Goal: Transaction & Acquisition: Purchase product/service

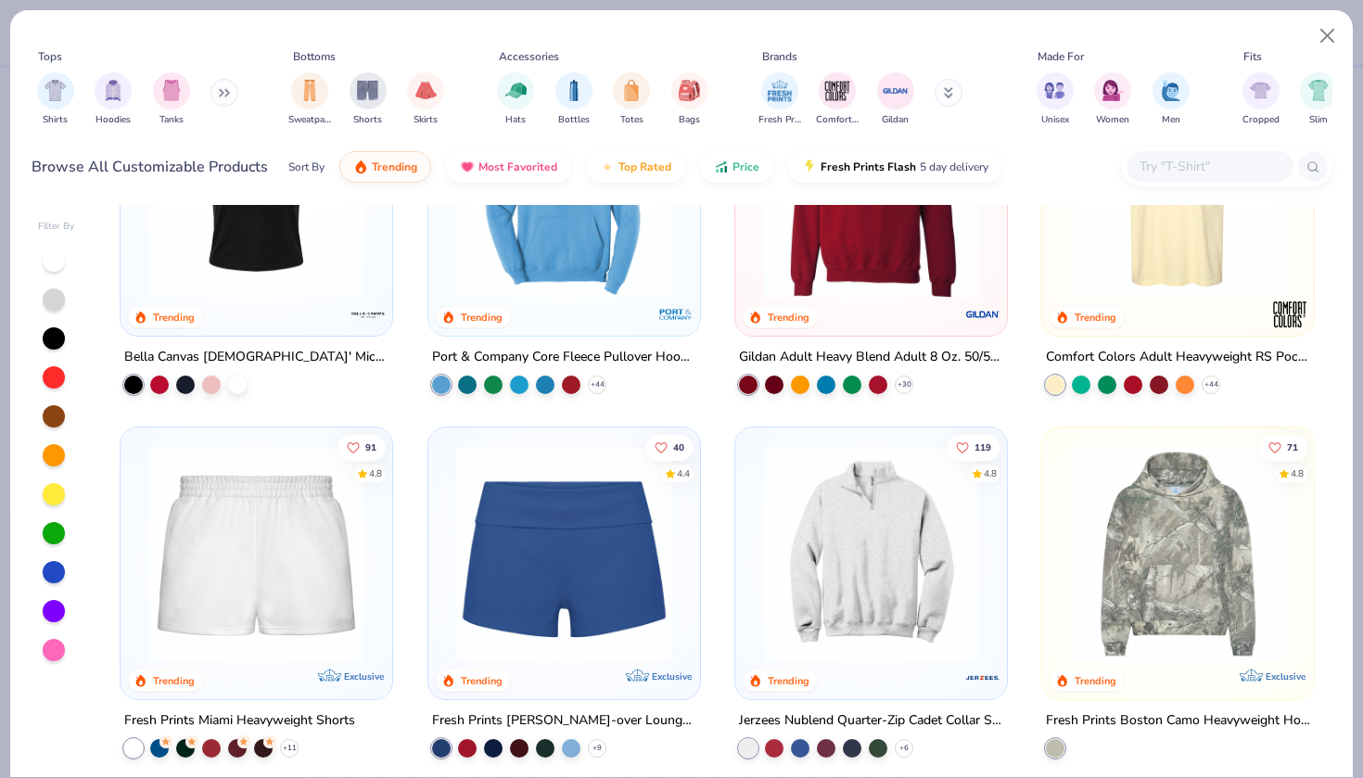
scroll to position [1237, 0]
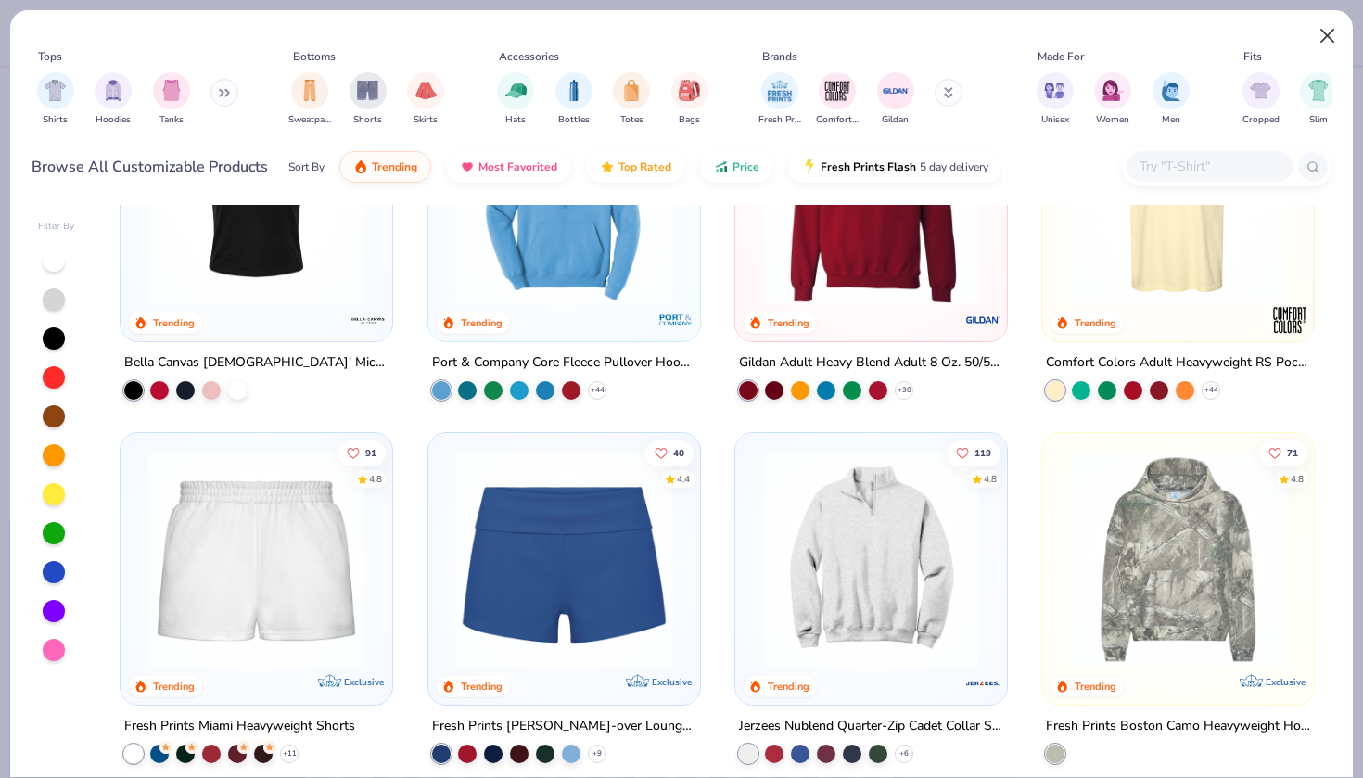
click at [1319, 39] on button "Close" at bounding box center [1327, 36] width 35 height 35
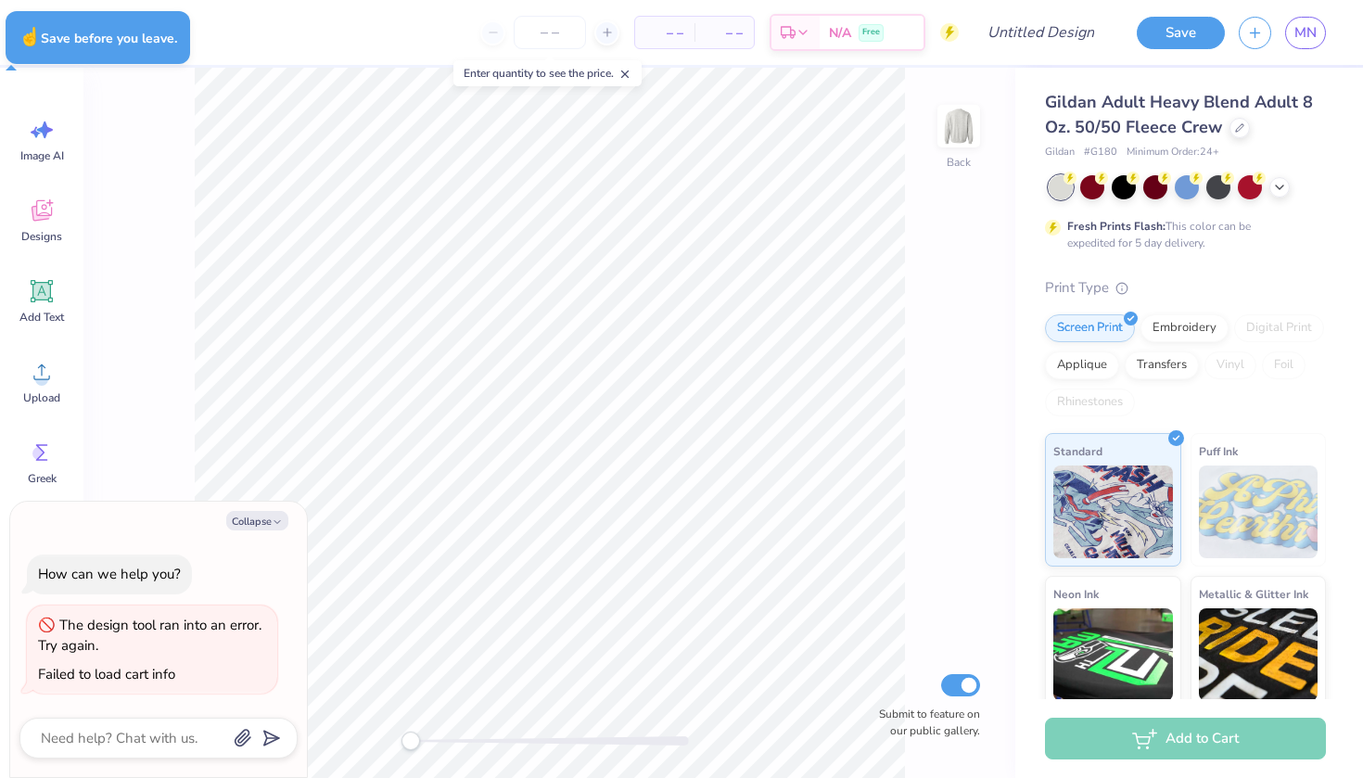
type textarea "x"
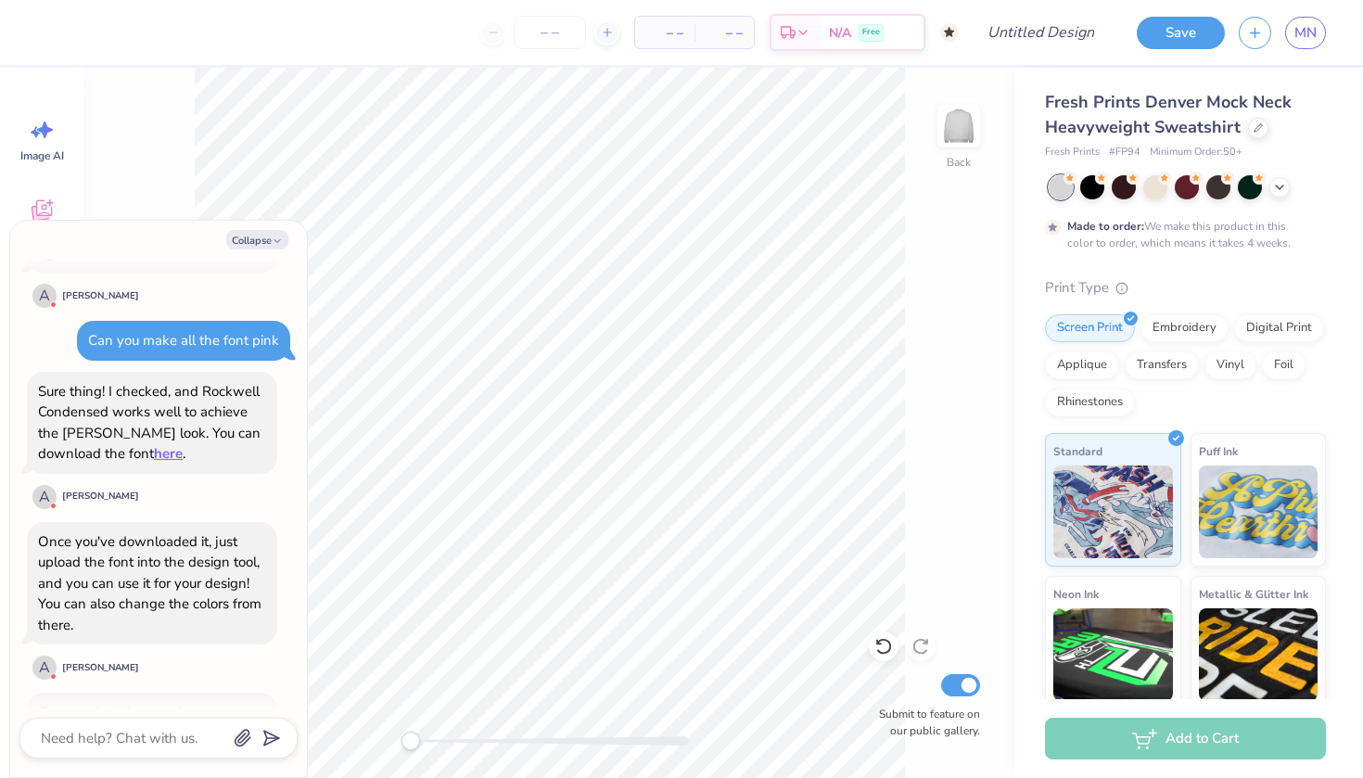
scroll to position [1164, 0]
click at [154, 445] on link "here" at bounding box center [168, 454] width 29 height 19
click at [154, 449] on link "here" at bounding box center [168, 454] width 29 height 19
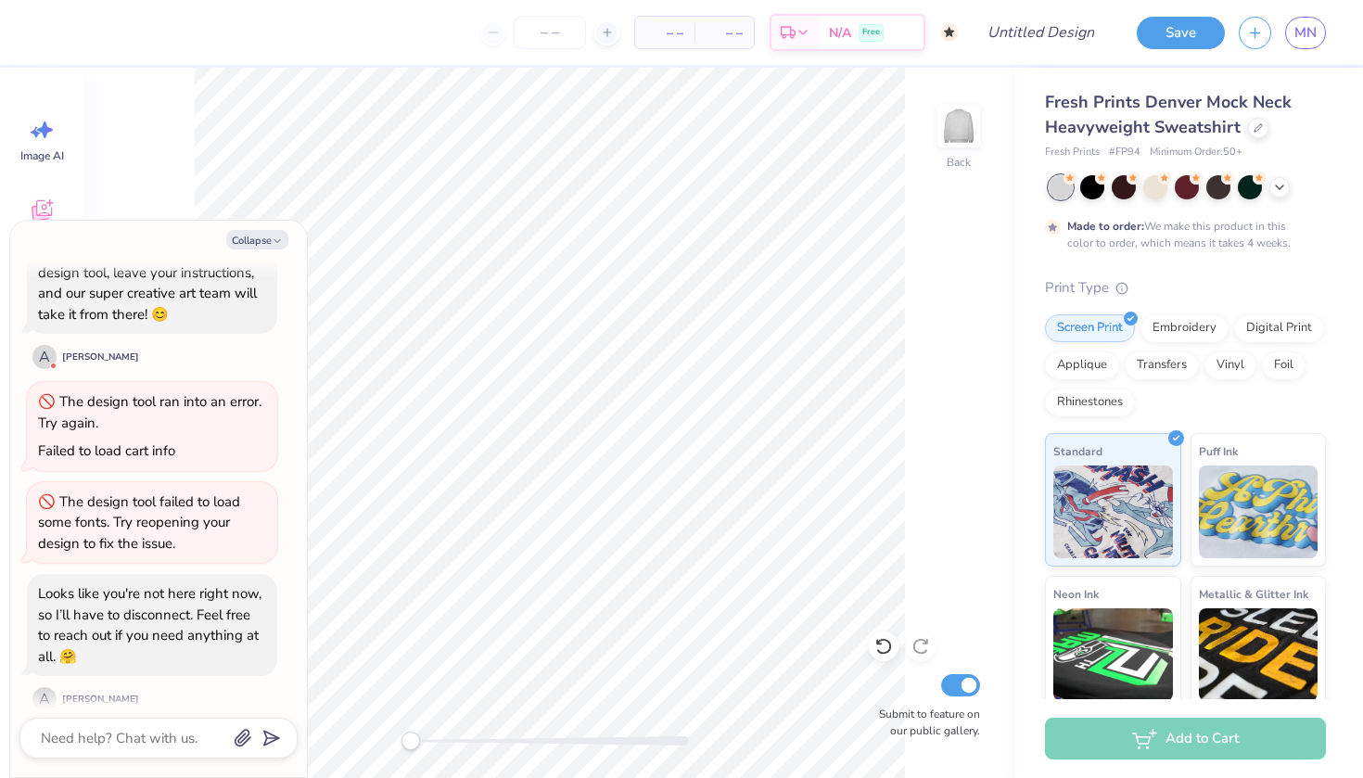
scroll to position [1733, 0]
click at [263, 239] on button "Collapse" at bounding box center [257, 239] width 62 height 19
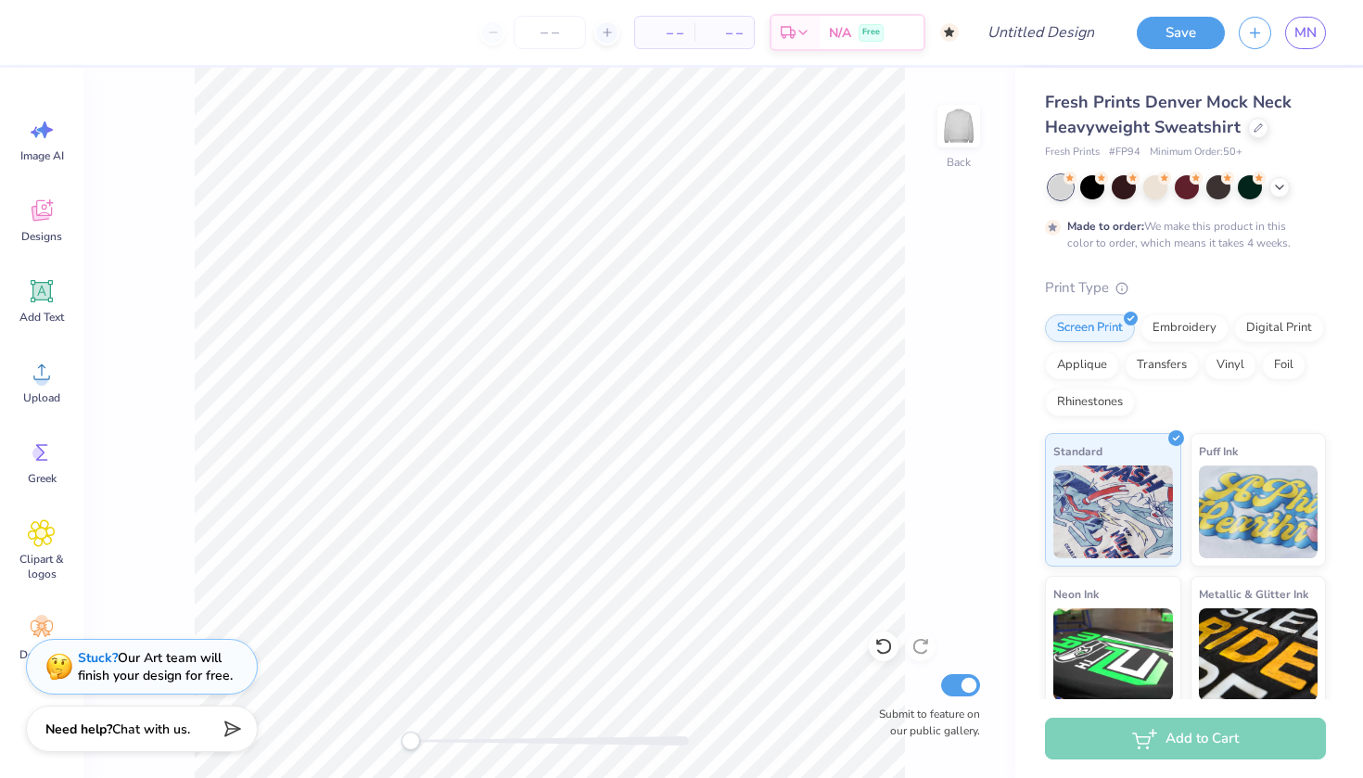
type textarea "x"
click at [48, 394] on span "Upload" at bounding box center [41, 397] width 37 height 15
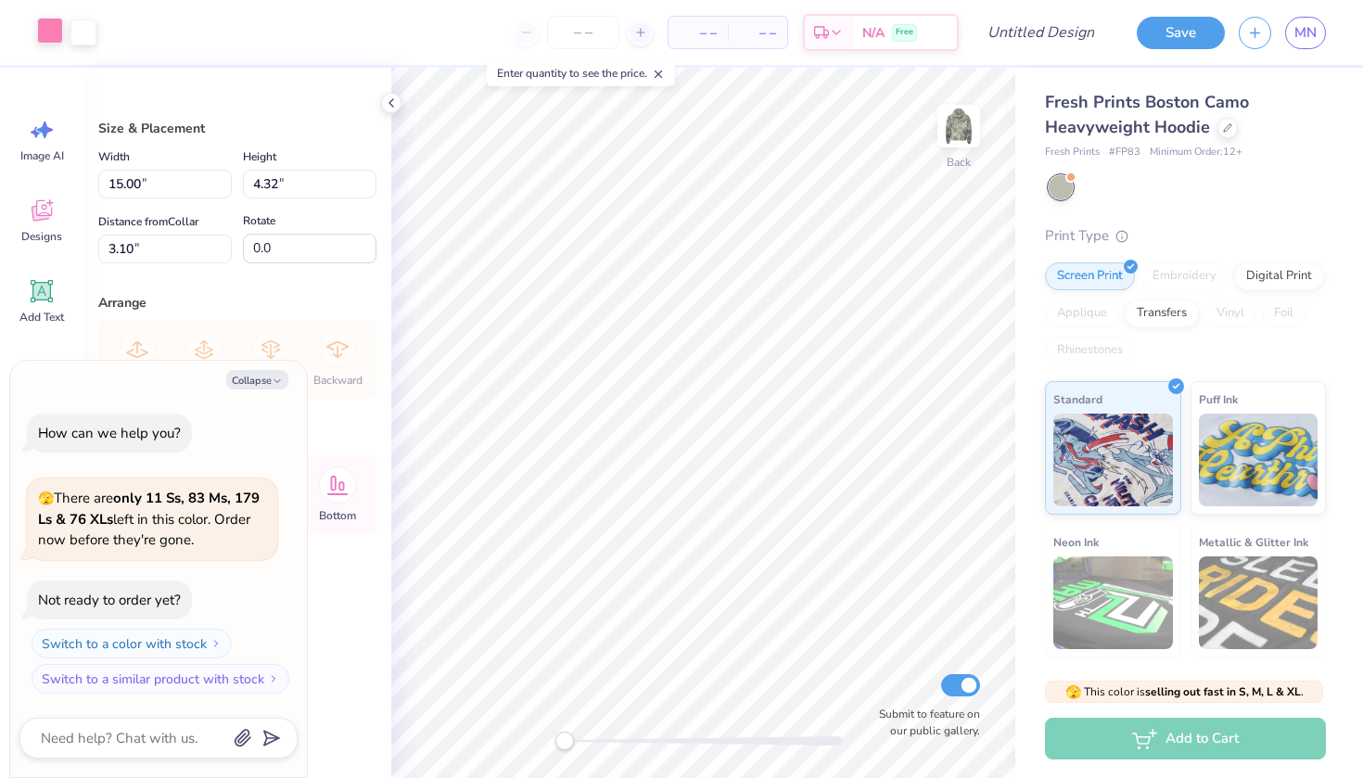
click at [45, 36] on div at bounding box center [50, 31] width 26 height 26
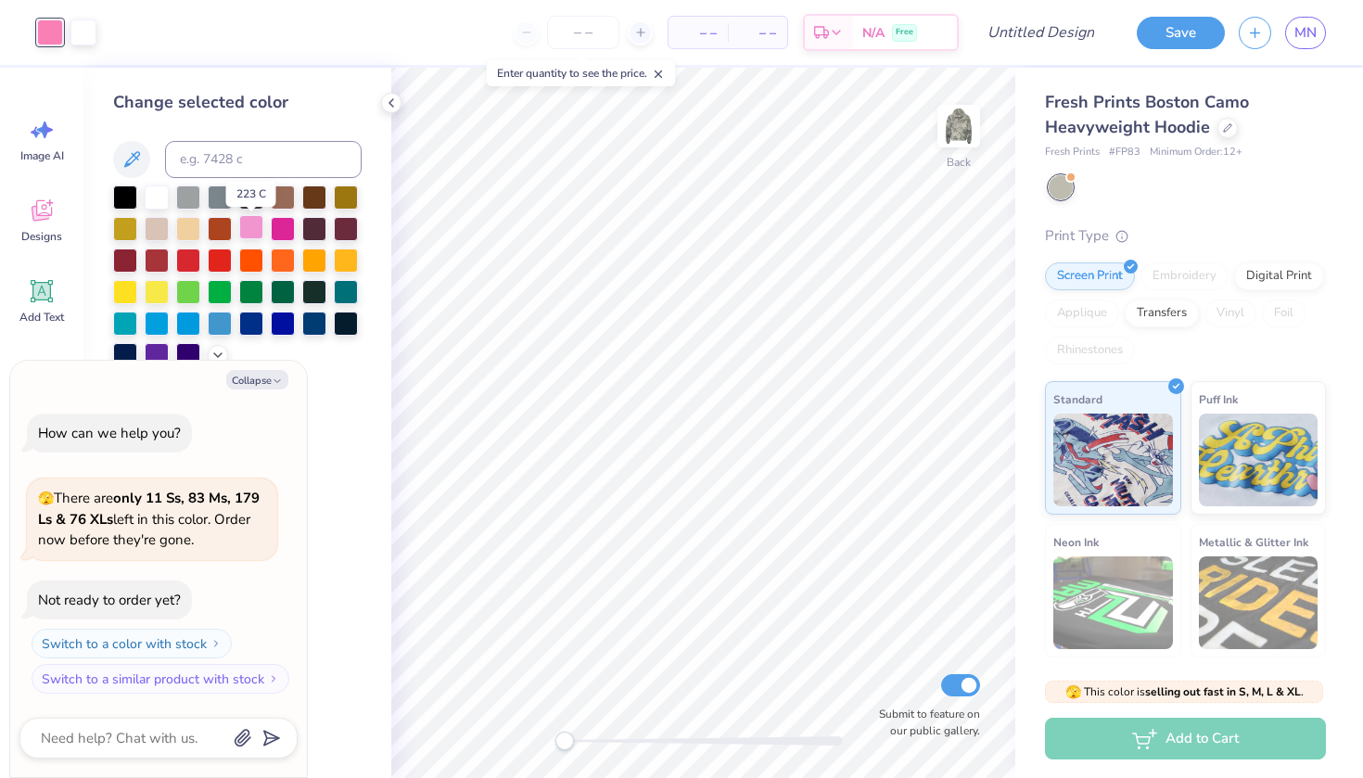
click at [251, 230] on div at bounding box center [251, 227] width 24 height 24
click at [290, 232] on div at bounding box center [283, 227] width 24 height 24
click at [253, 231] on div at bounding box center [251, 227] width 24 height 24
click at [220, 355] on icon at bounding box center [218, 353] width 15 height 15
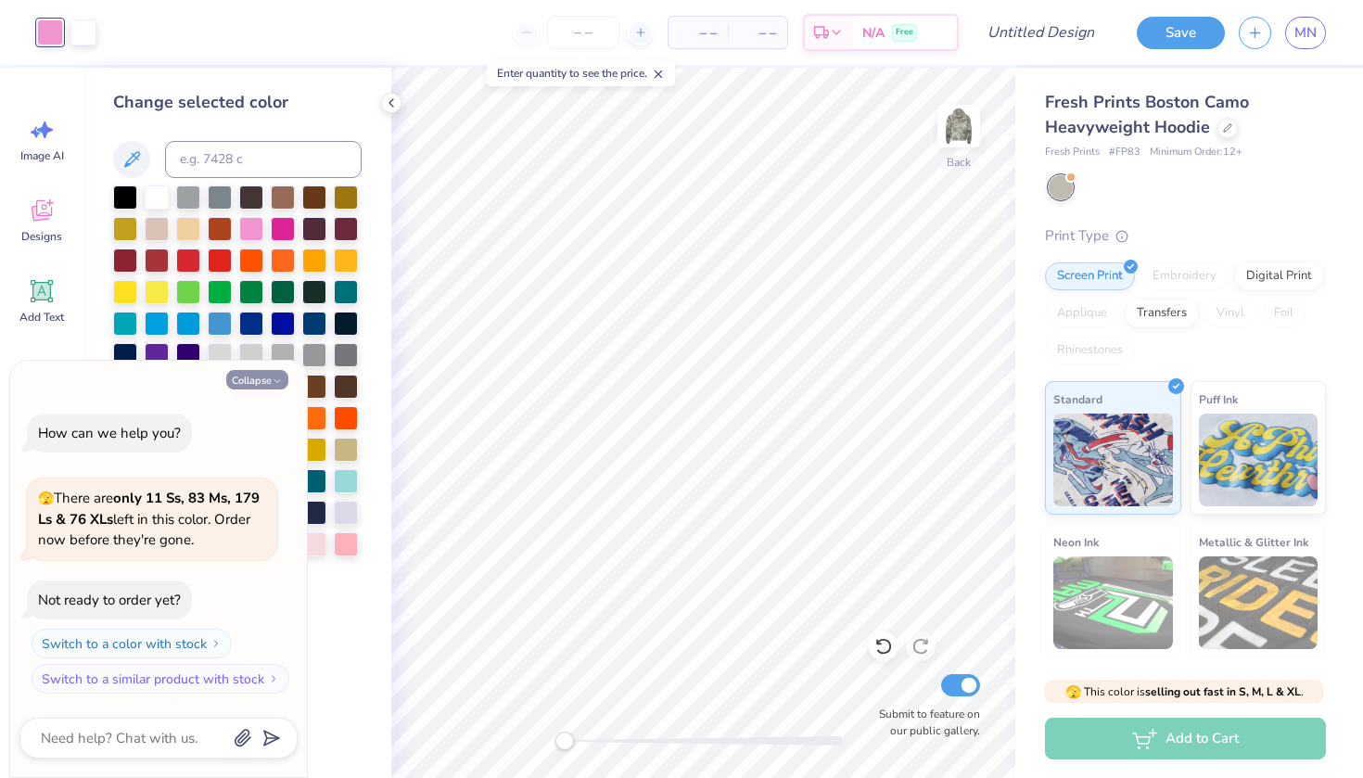
click at [265, 376] on button "Collapse" at bounding box center [257, 379] width 62 height 19
type textarea "x"
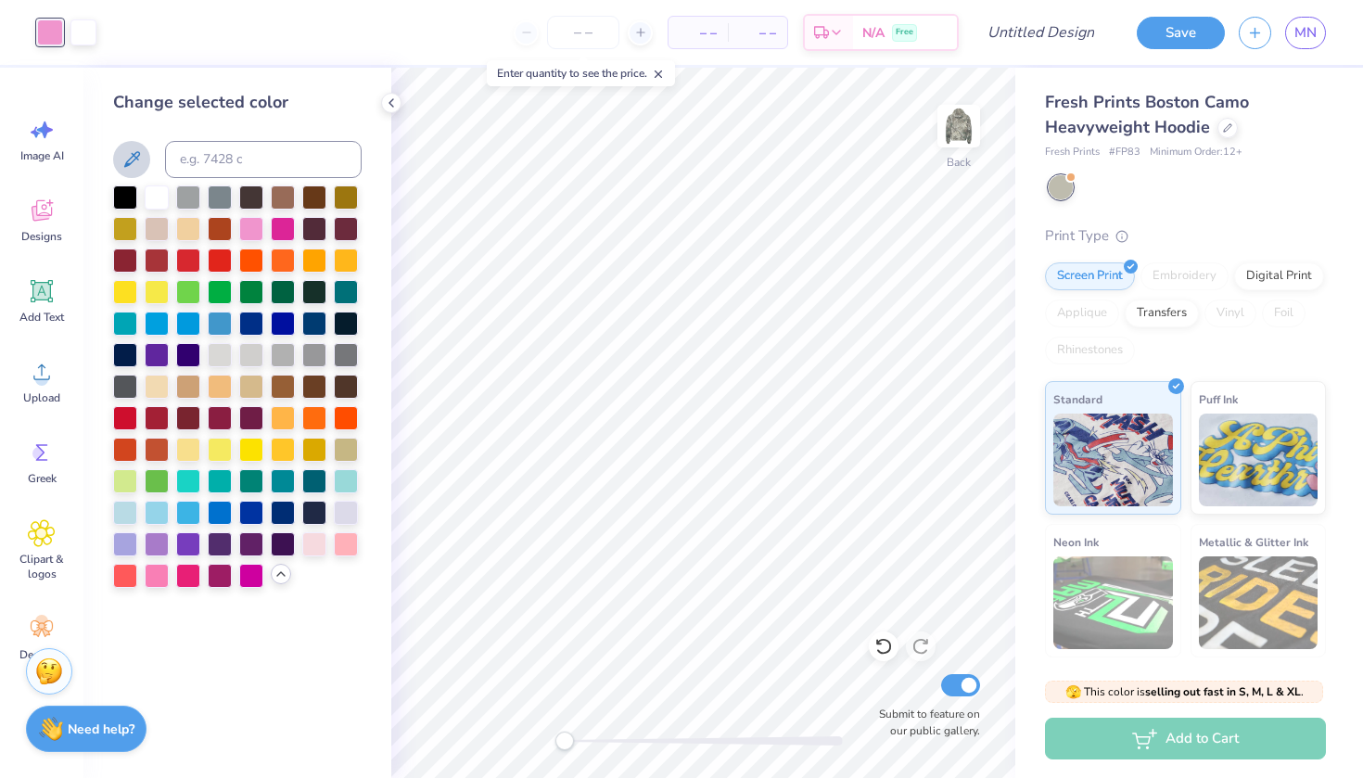
click at [141, 162] on icon at bounding box center [132, 159] width 22 height 22
click at [141, 163] on icon at bounding box center [132, 159] width 22 height 22
click at [142, 164] on icon at bounding box center [132, 159] width 22 height 22
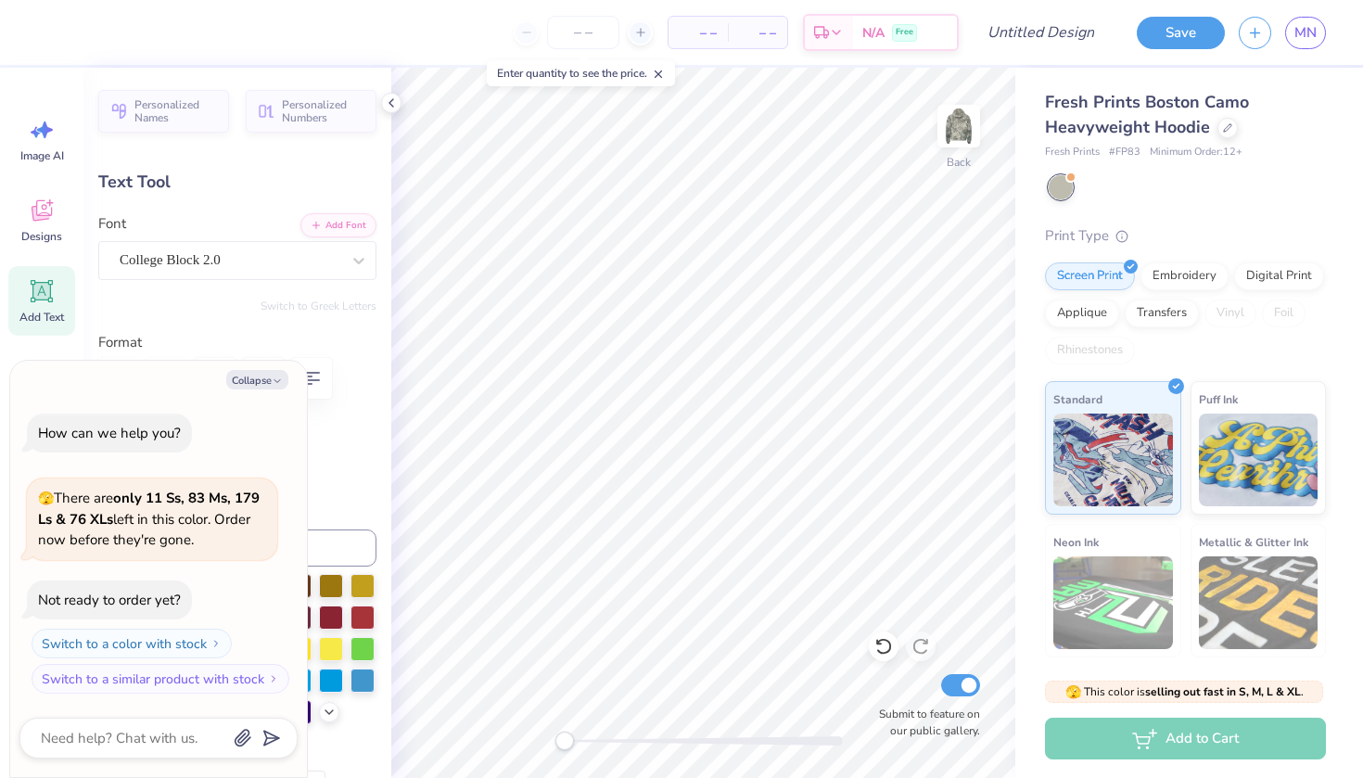
scroll to position [0, 3]
type textarea "x"
type textarea "D PHI"
type textarea "x"
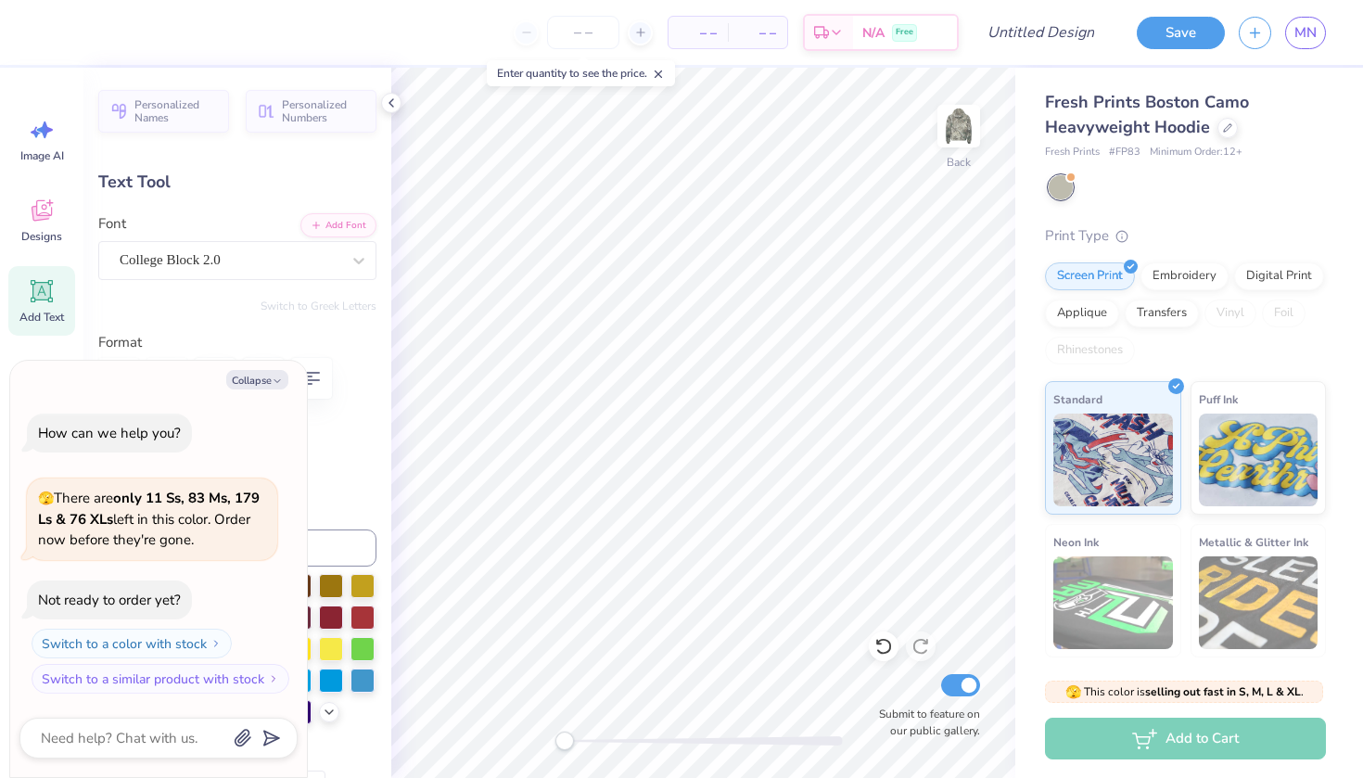
type textarea "DE PHI"
type textarea "x"
type textarea "DEL PHI"
type textarea "x"
type textarea "DELT PHI"
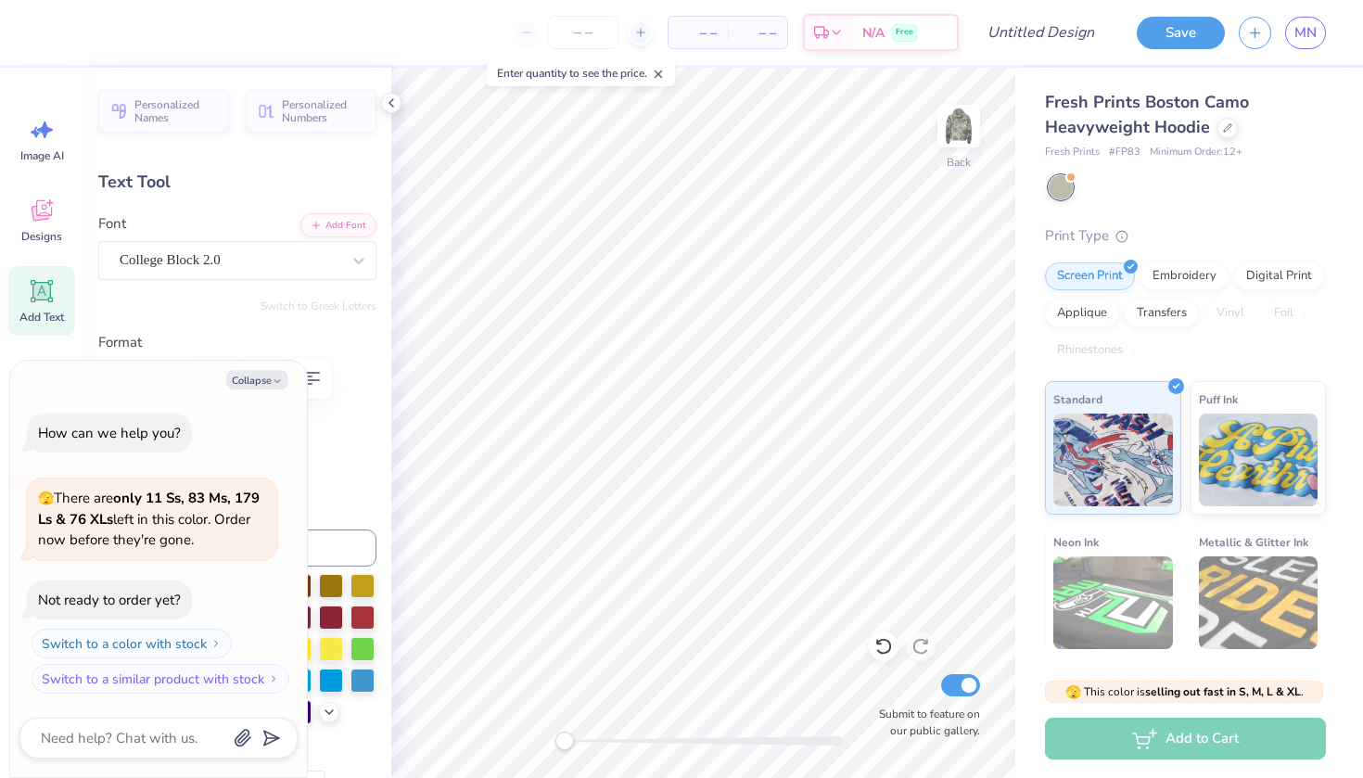
type textarea "x"
type textarea "DELTA PHI"
type textarea "x"
type textarea "DELTA G"
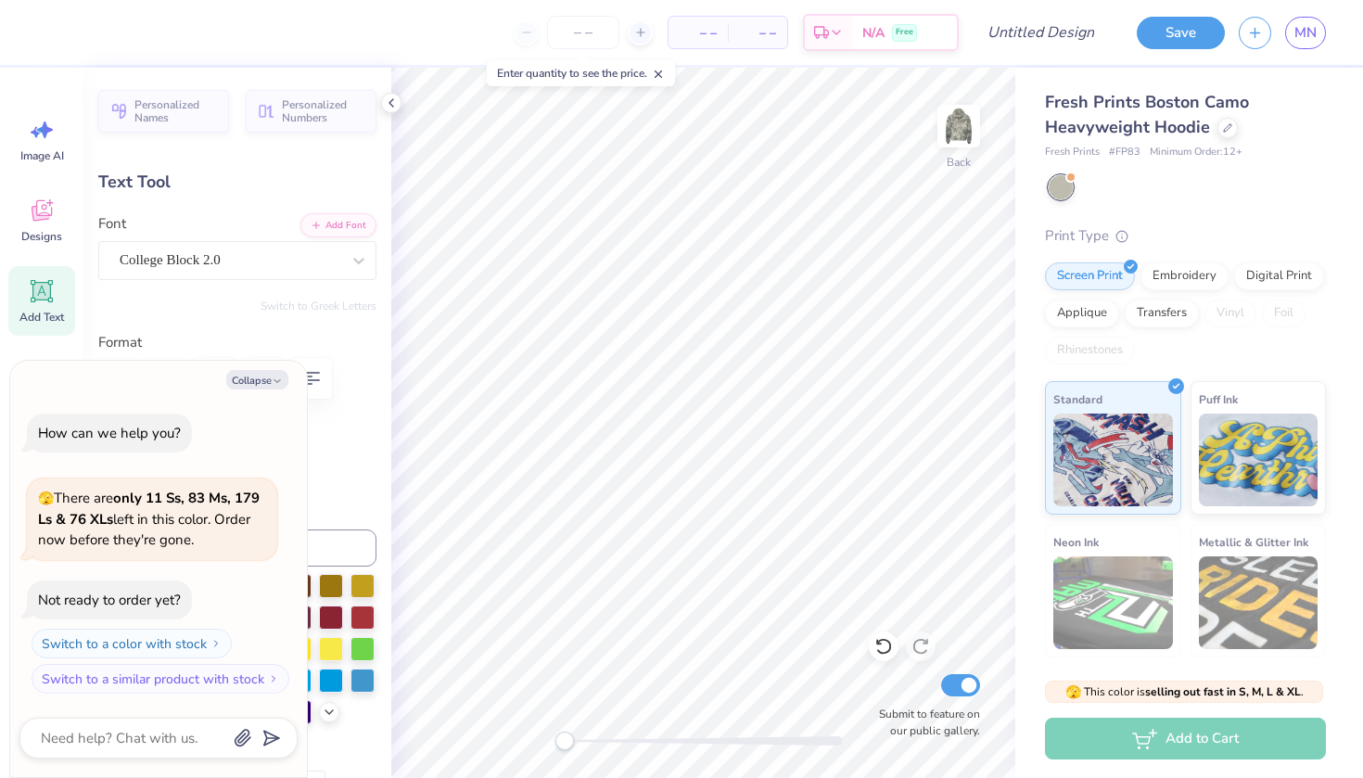
type textarea "x"
type textarea "DELTA GS"
type textarea "x"
type textarea "DELTA G"
type textarea "x"
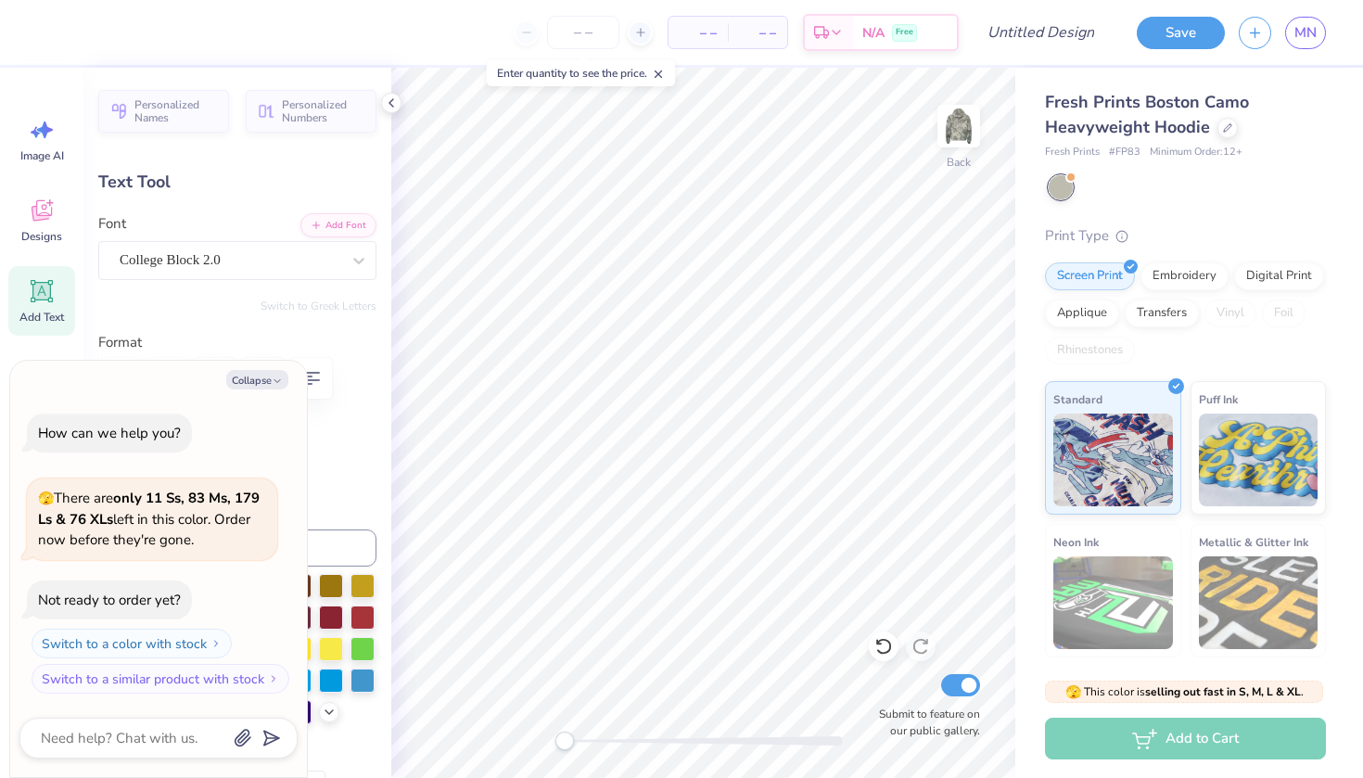
type textarea "DELTA GA"
type textarea "x"
type textarea "DELTA GAM"
type textarea "x"
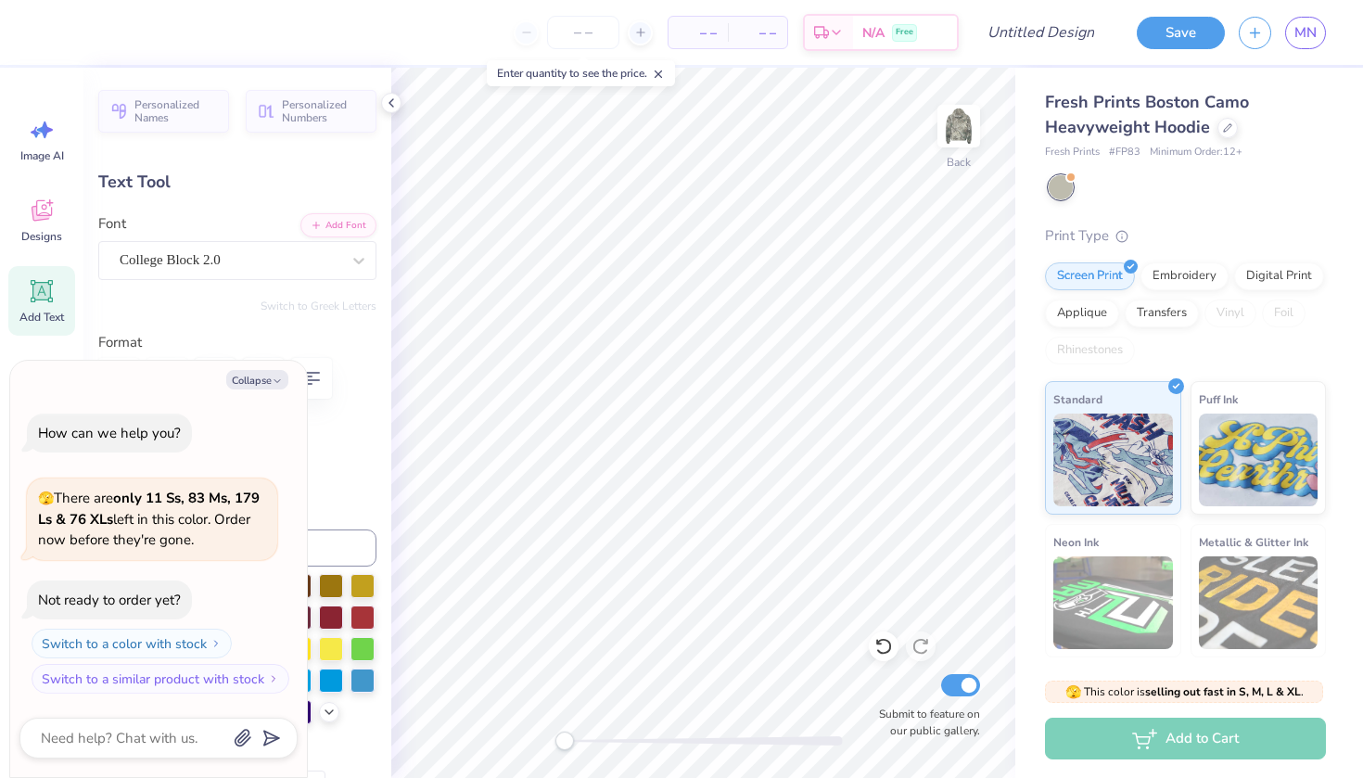
type textarea "DELTA GAMM"
type textarea "x"
type textarea "DELTA GAMMA"
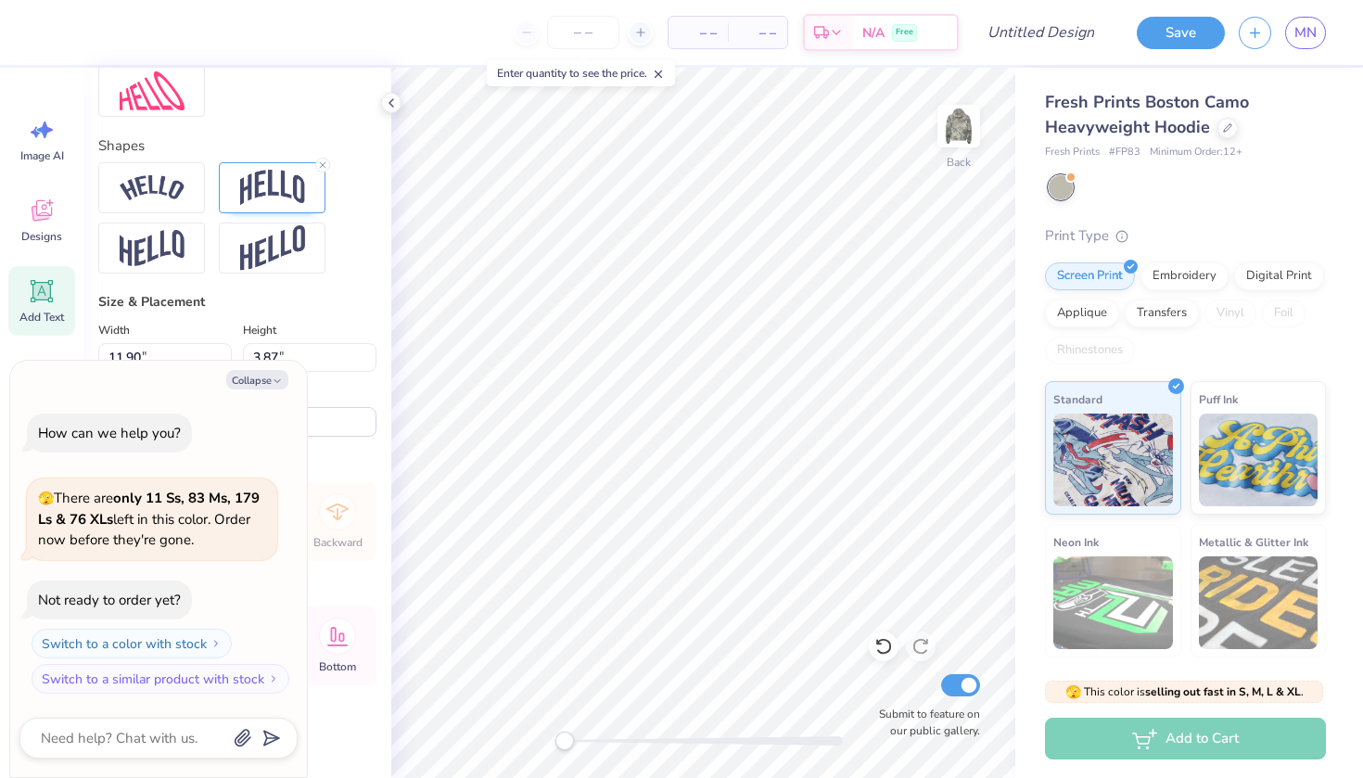
scroll to position [825, 0]
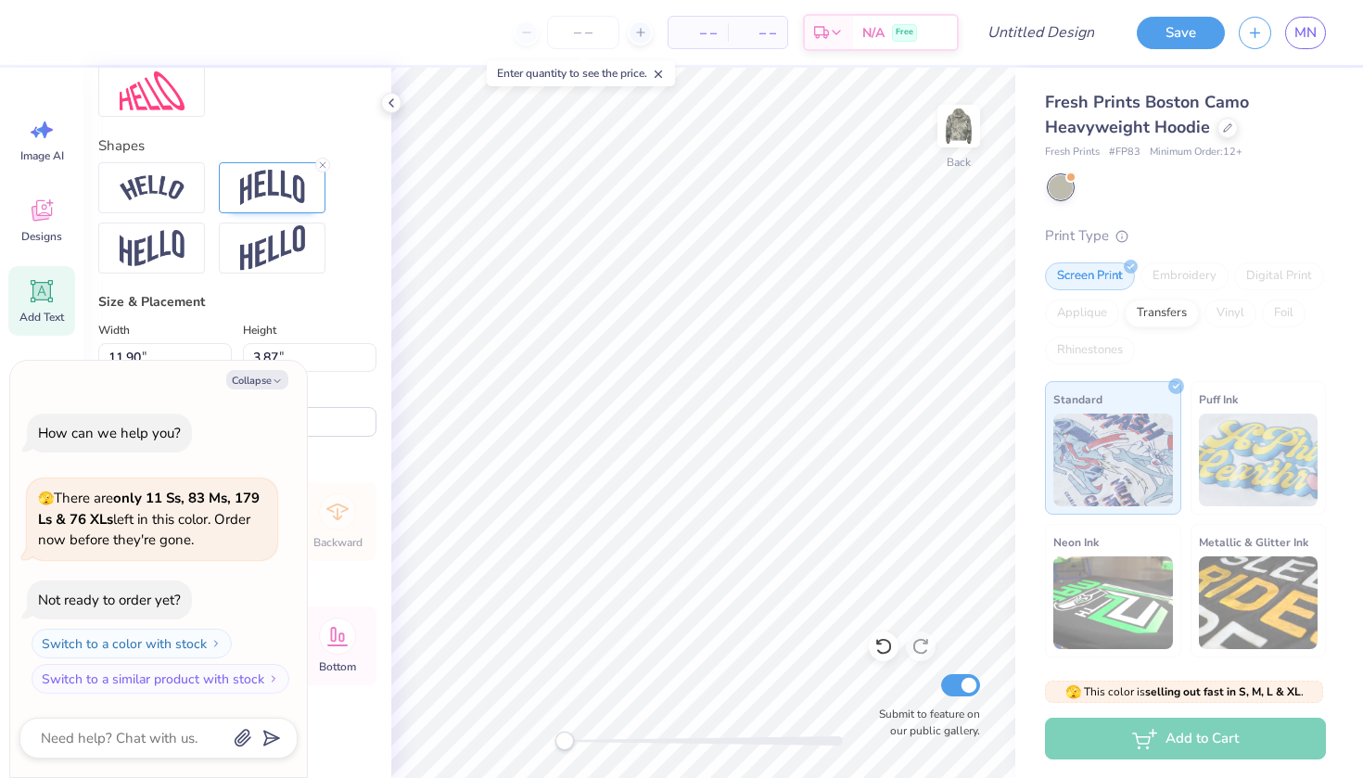
click at [268, 370] on div "Collapse How can we help you? 🫣 There are only 11 Ss, 83 Ms, 179 Ls & 76 XLs le…" at bounding box center [158, 569] width 297 height 417
click at [266, 385] on button "Collapse" at bounding box center [257, 379] width 62 height 19
type textarea "x"
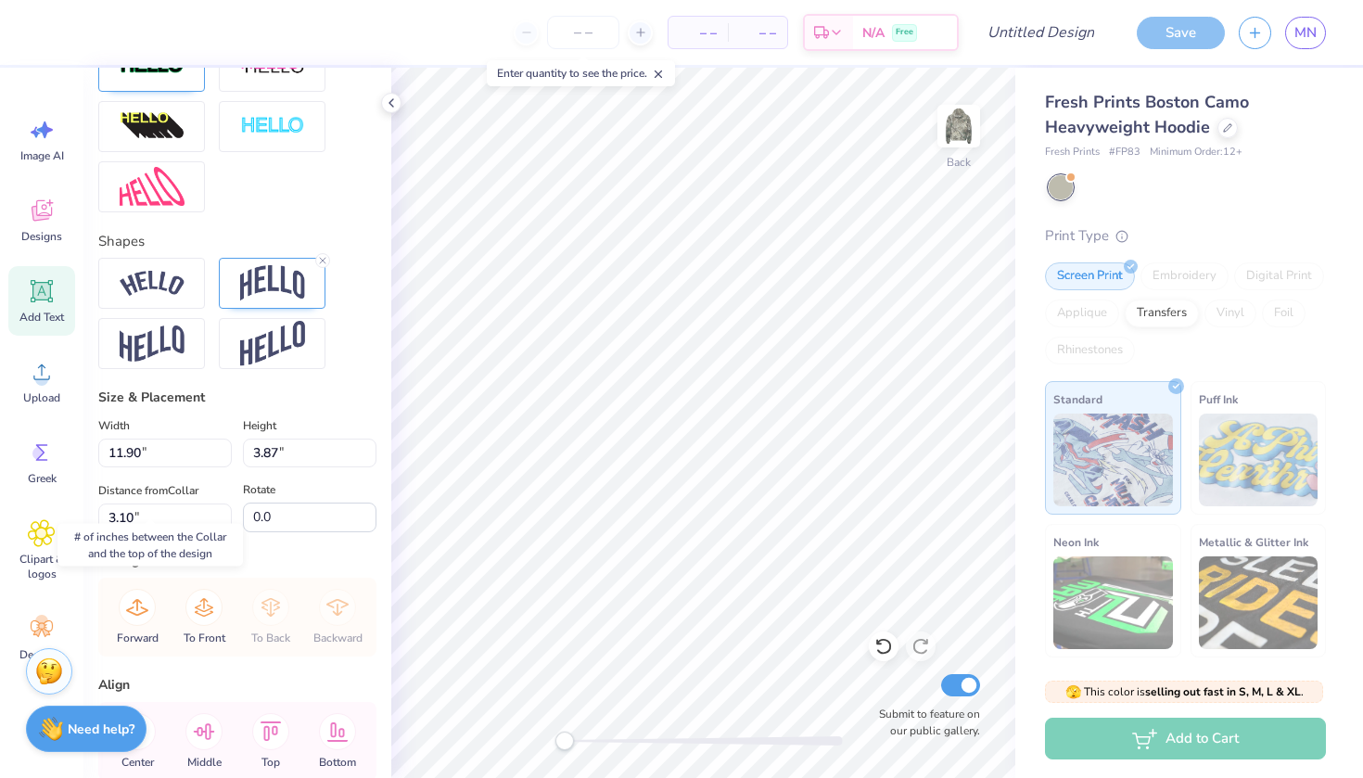
scroll to position [714, 0]
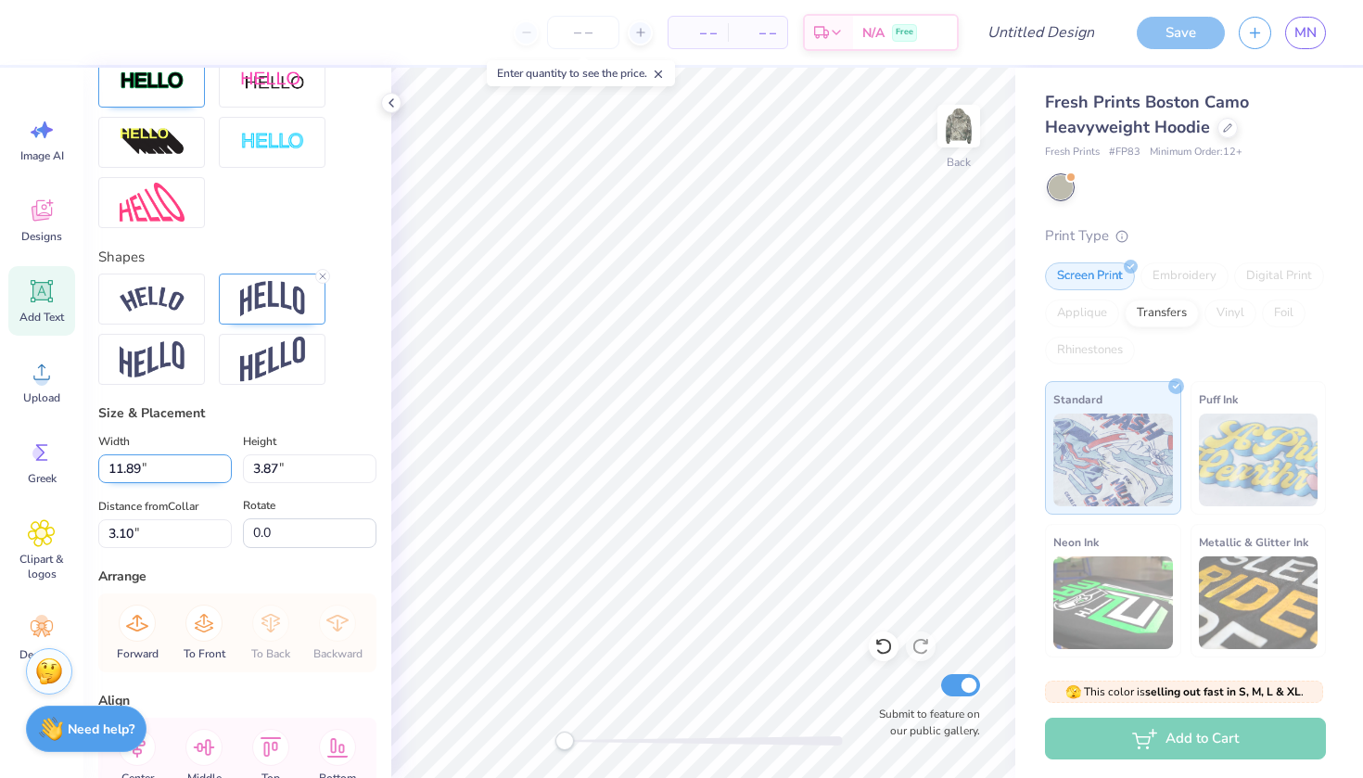
click at [222, 471] on input "11.89" at bounding box center [165, 468] width 134 height 29
click at [222, 471] on input "11.88" at bounding box center [165, 468] width 134 height 29
click at [222, 471] on input "11.87" at bounding box center [165, 468] width 134 height 29
click at [222, 471] on input "11.86" at bounding box center [165, 468] width 134 height 29
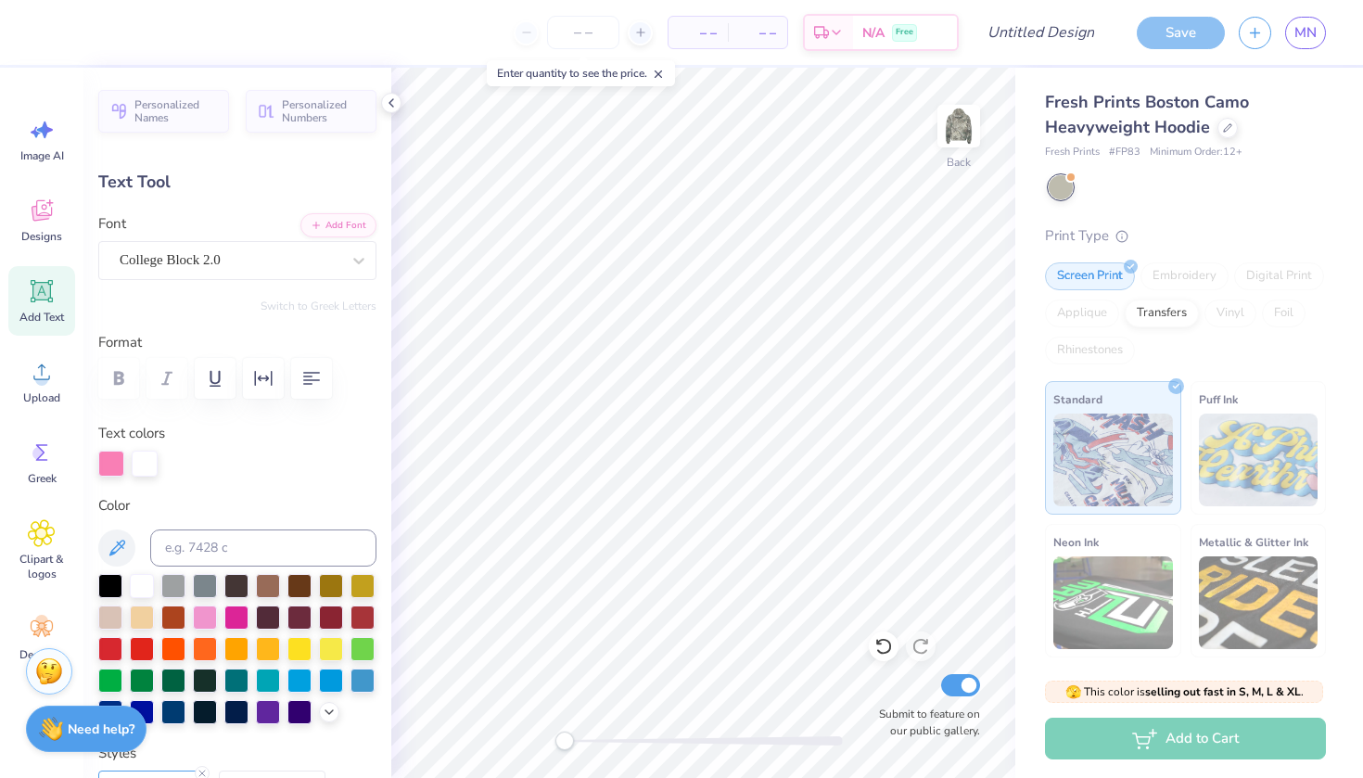
scroll to position [0, 0]
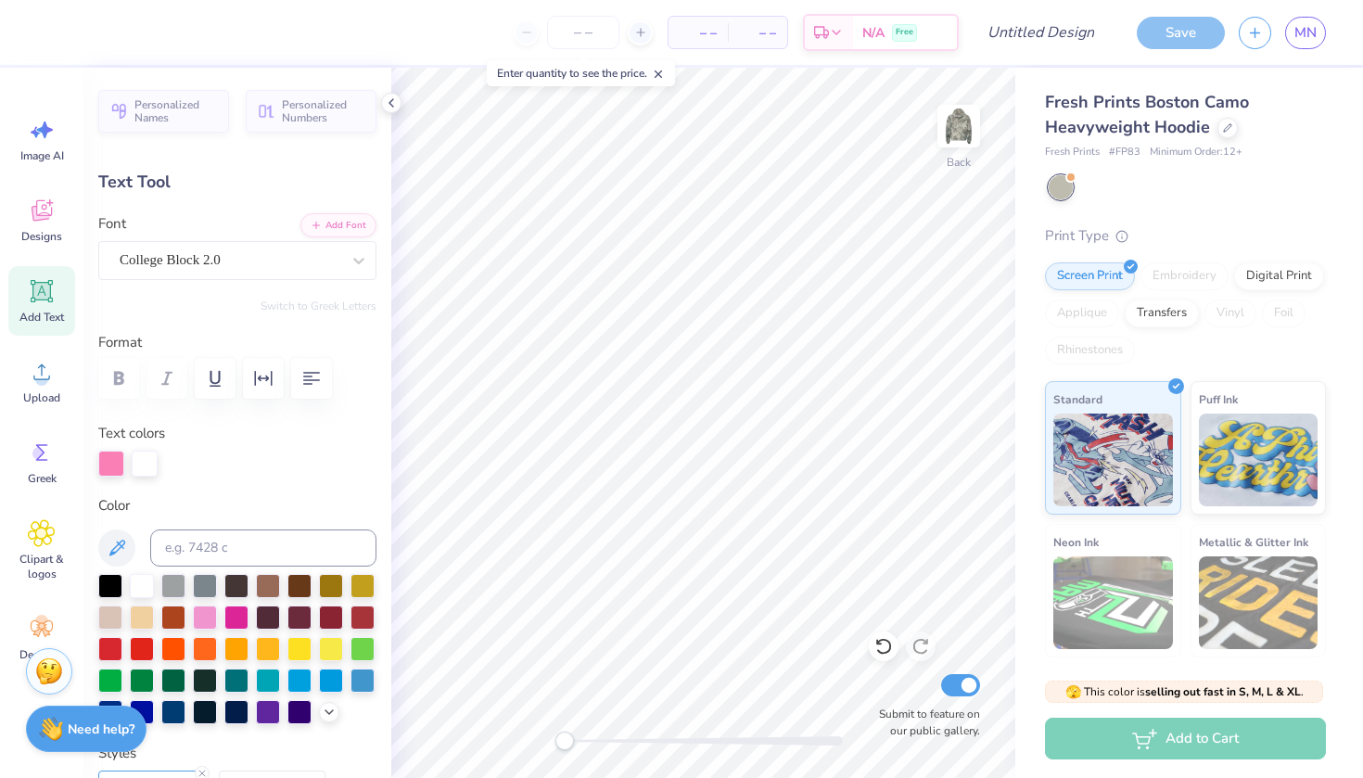
type input "15.00"
type input "4.17"
type input "2.94"
click at [351, 272] on div at bounding box center [358, 260] width 33 height 33
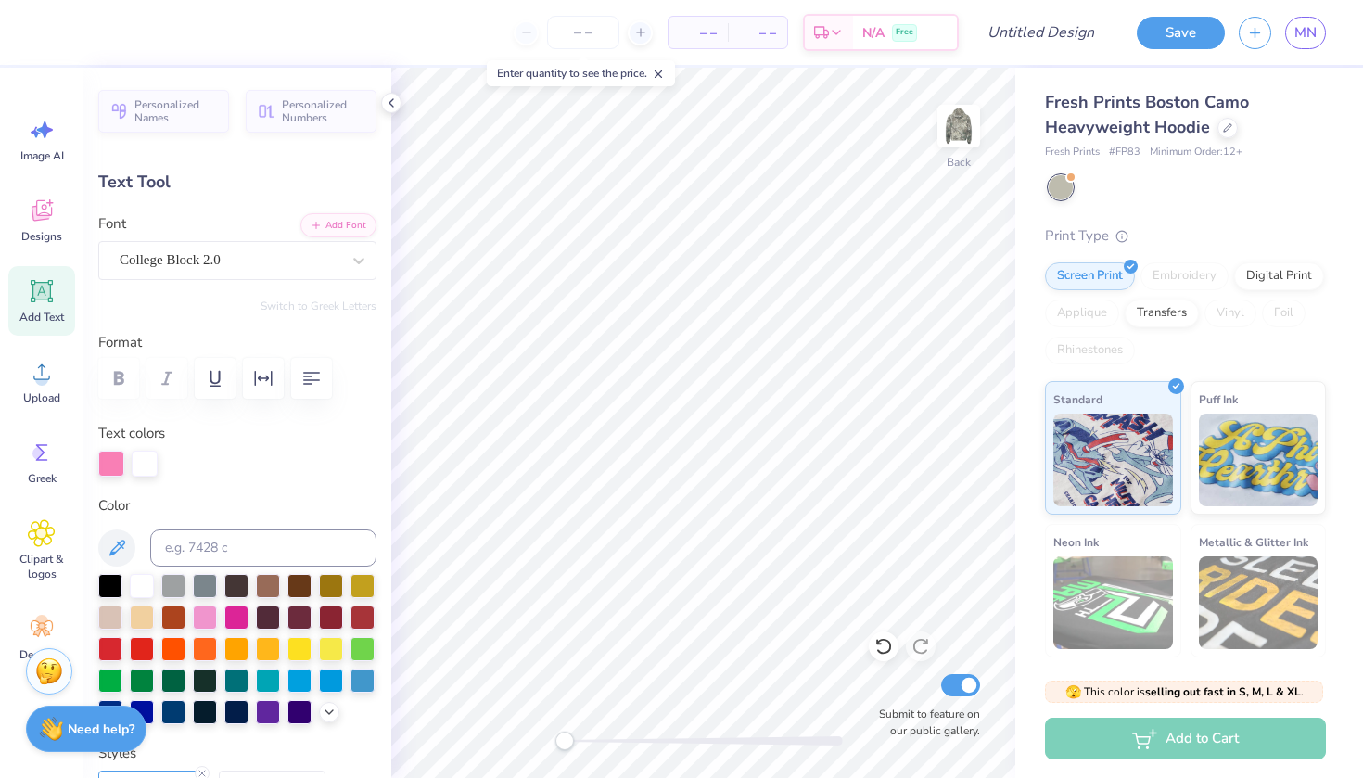
click at [522, 32] on div at bounding box center [583, 32] width 139 height 33
click at [523, 32] on div at bounding box center [583, 32] width 139 height 33
click at [483, 39] on div "– – Per Item – – Total Est. Delivery N/A Free" at bounding box center [505, 32] width 908 height 65
type input "13.33"
type input "3.71"
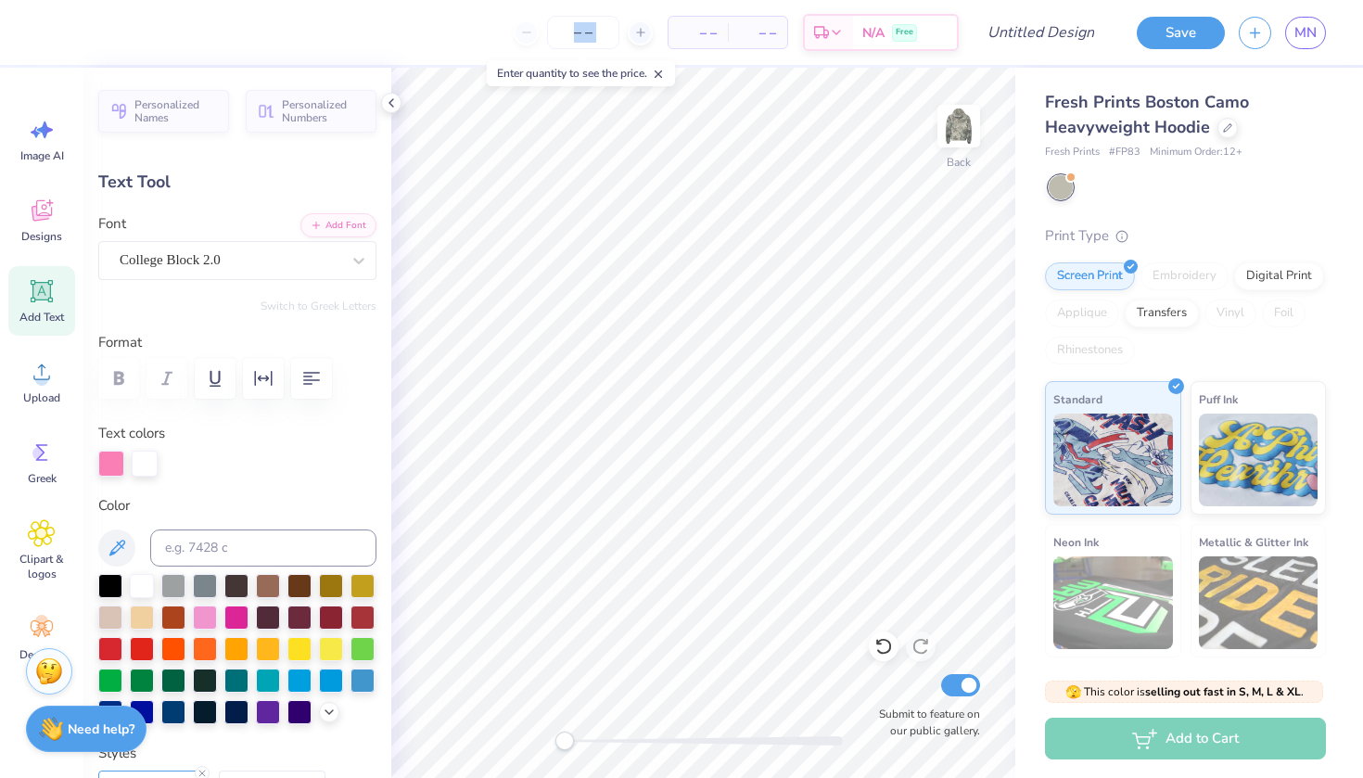
type input "12.30"
type input "3.42"
type input "2.67"
type input "12.52"
type input "3.48"
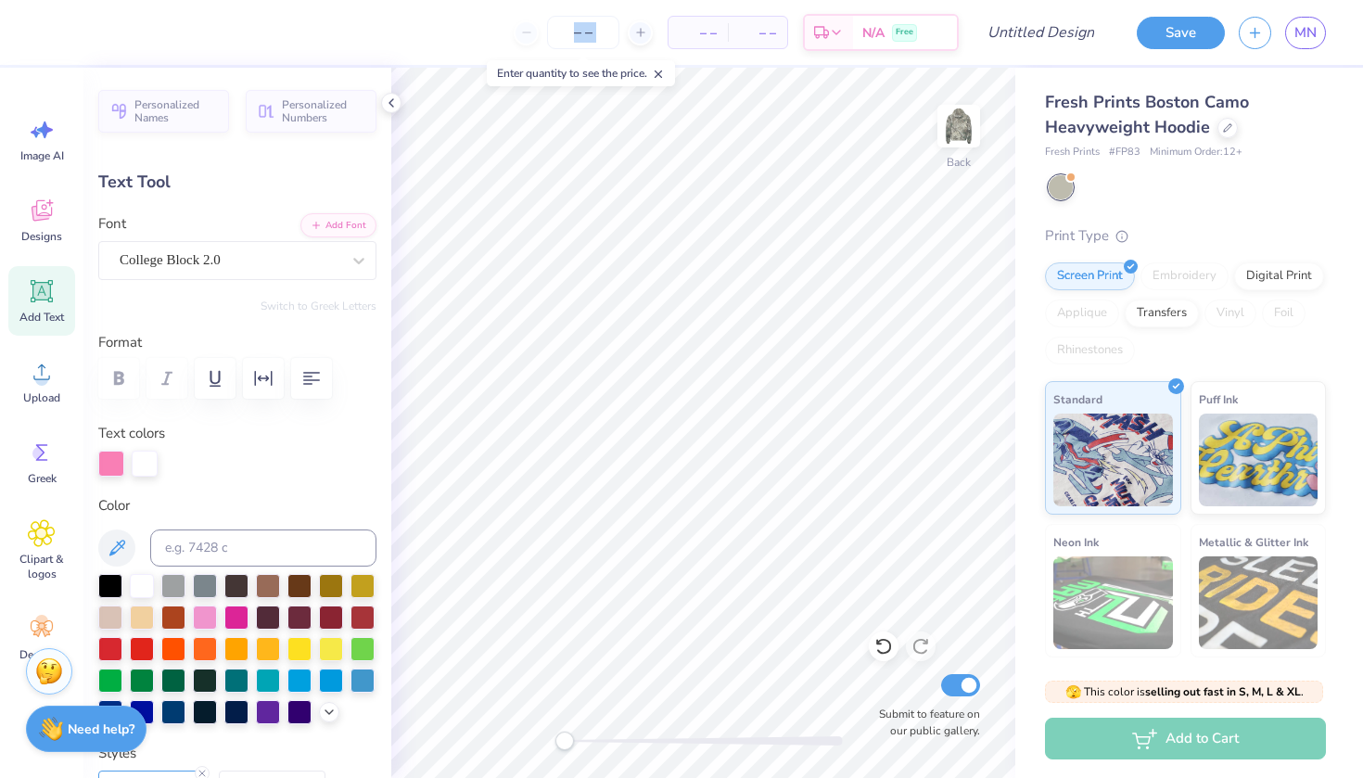
type input "3.00"
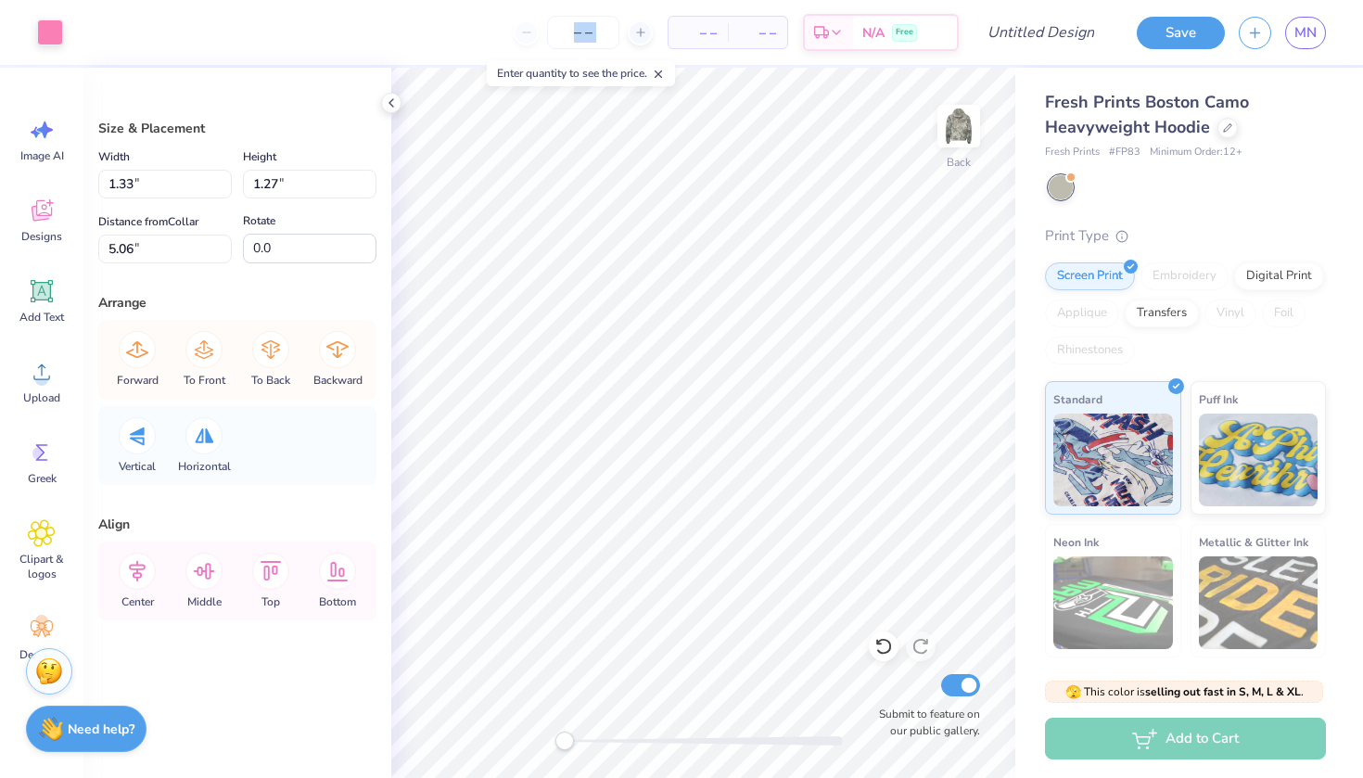
type input "1.54"
type input "1.47"
type input "4.95"
type input "1.33"
type input "1.27"
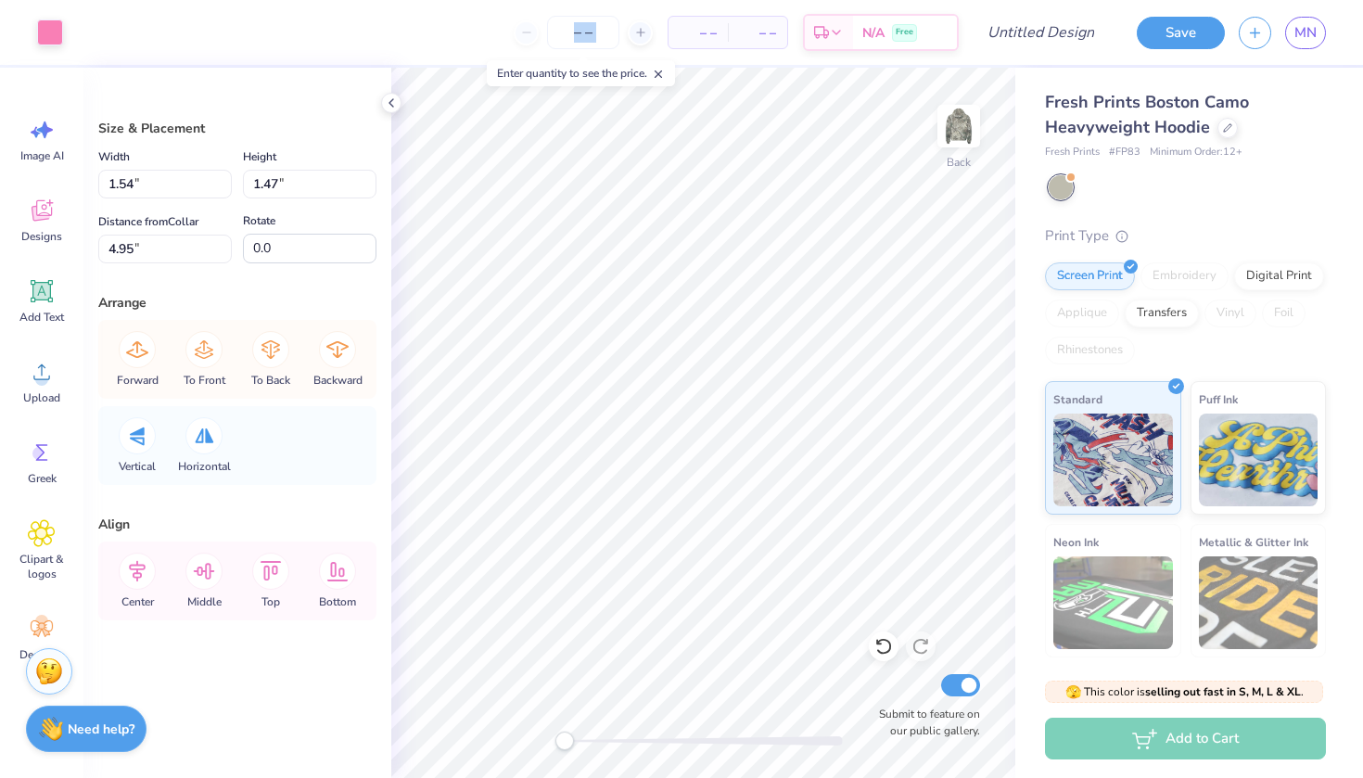
type input "5.06"
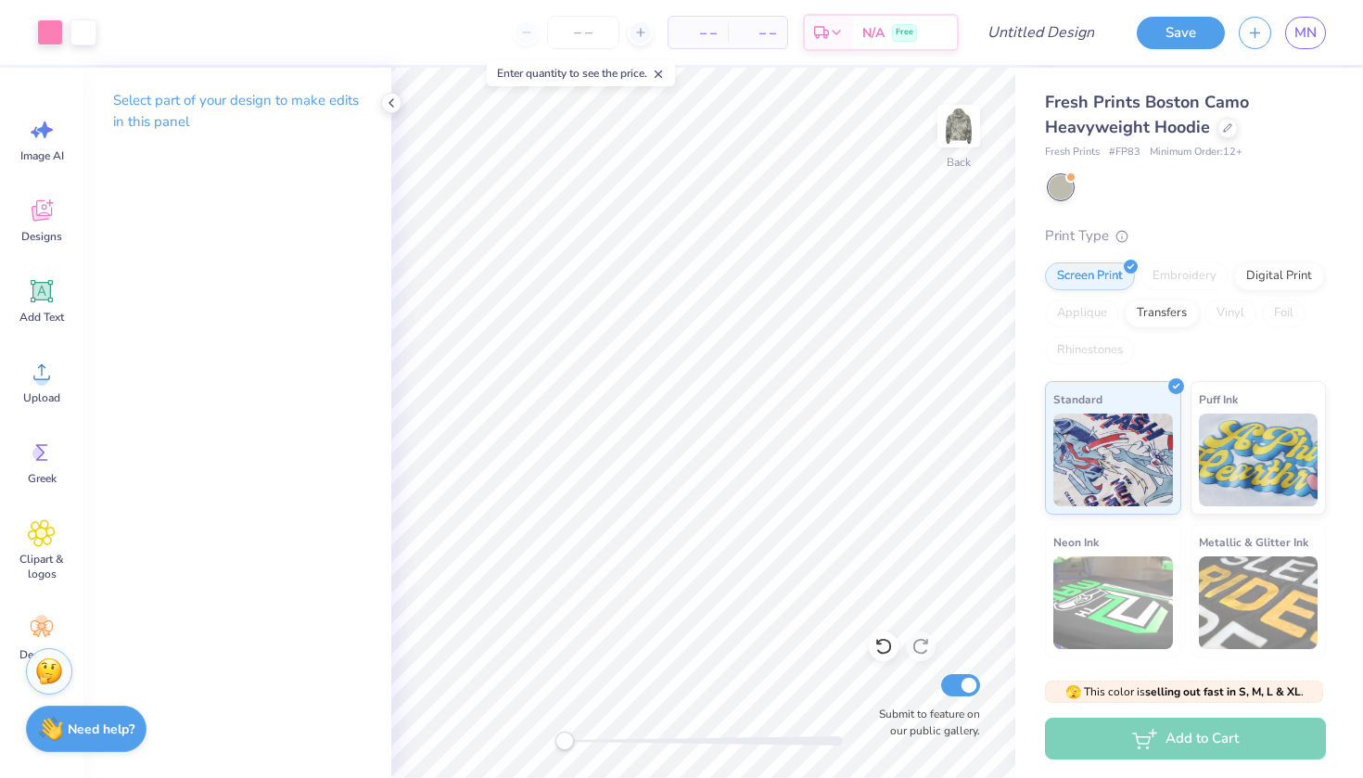
click at [657, 73] on icon at bounding box center [658, 74] width 13 height 13
click at [529, 35] on div at bounding box center [583, 32] width 139 height 33
click at [520, 32] on div at bounding box center [583, 32] width 139 height 33
click at [636, 40] on div at bounding box center [640, 32] width 25 height 25
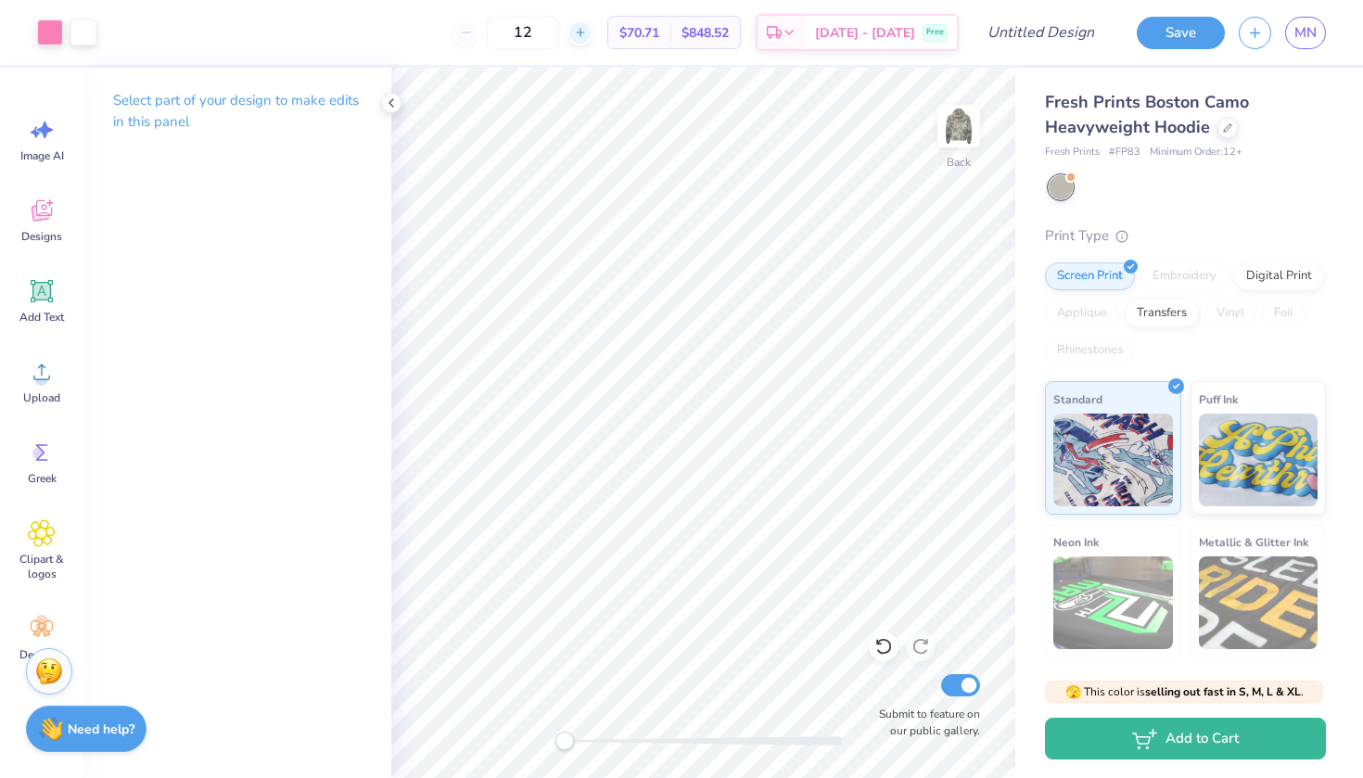
click at [587, 30] on icon at bounding box center [580, 32] width 13 height 13
click at [473, 29] on icon at bounding box center [466, 32] width 13 height 13
type input "12"
click at [501, 32] on div "12 $69.92 Per Item $908.96 Total Est. Delivery Oct 7 - 10 Free" at bounding box center [534, 32] width 849 height 65
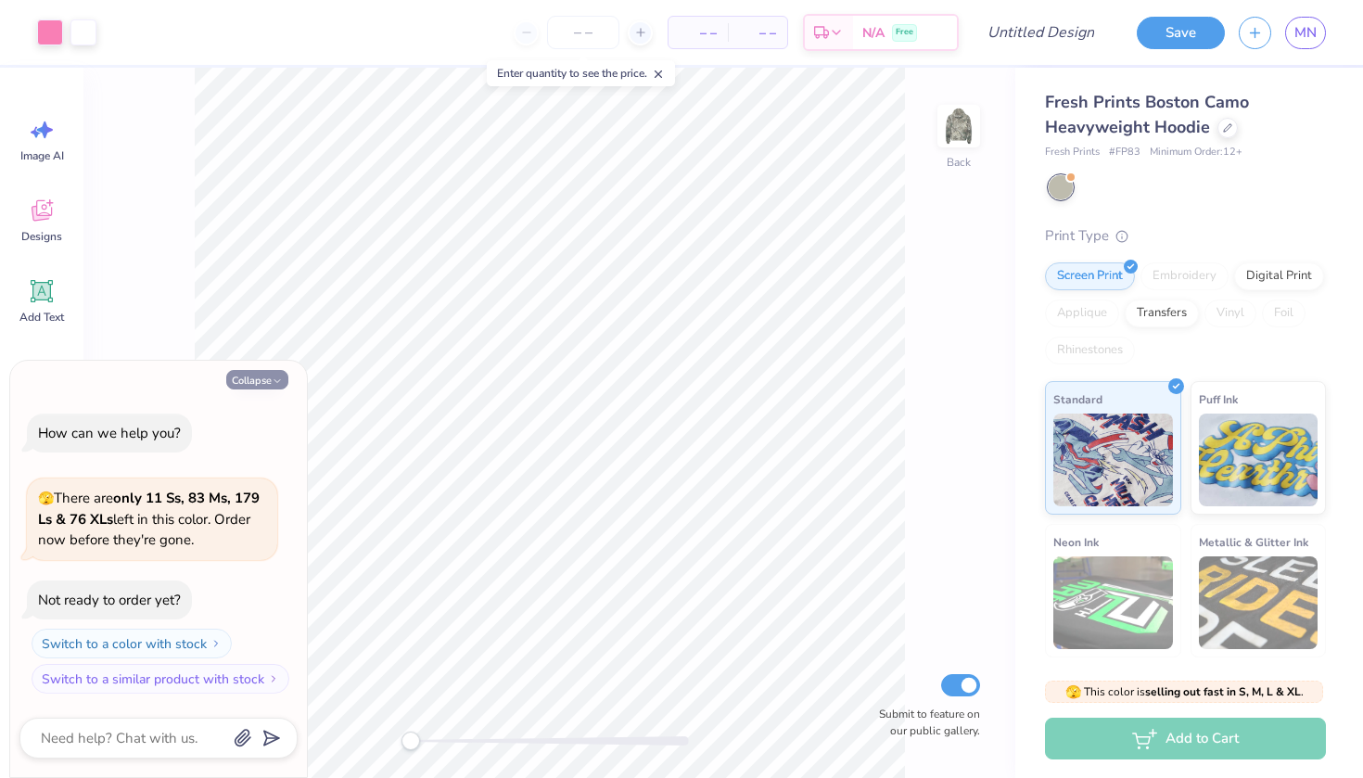
click at [253, 389] on button "Collapse" at bounding box center [257, 379] width 62 height 19
type textarea "x"
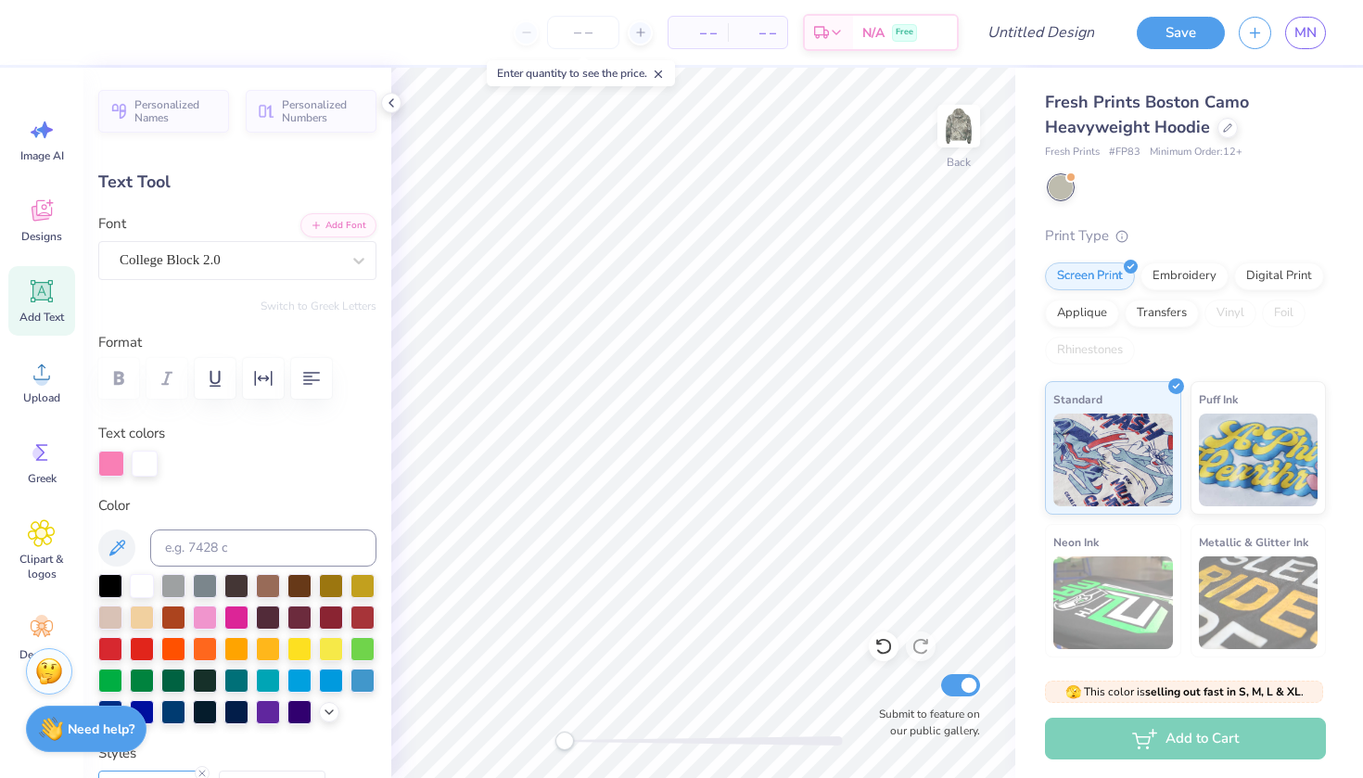
scroll to position [0, 4]
type textarea "Delta gamma"
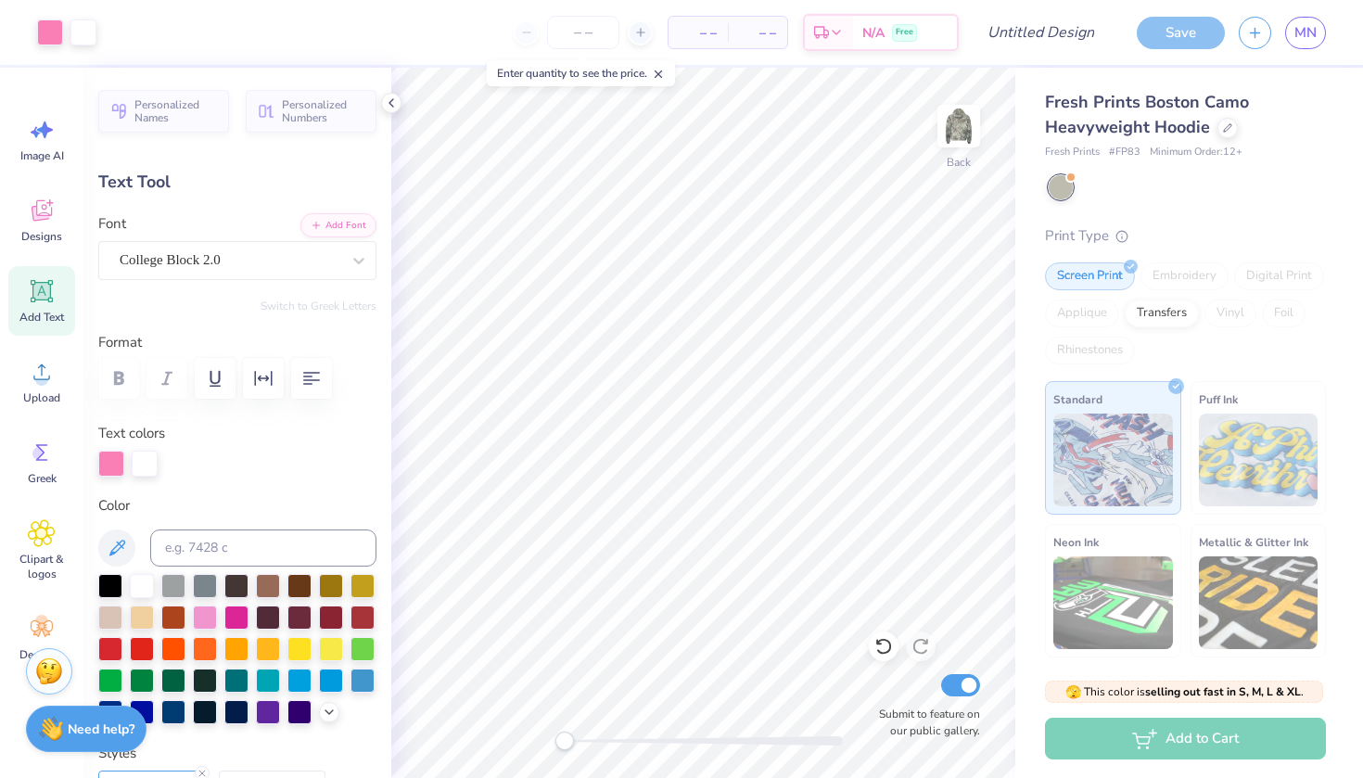
type input "15.44"
type input "4.29"
type input "2.88"
type input "11.10"
type input "3.09"
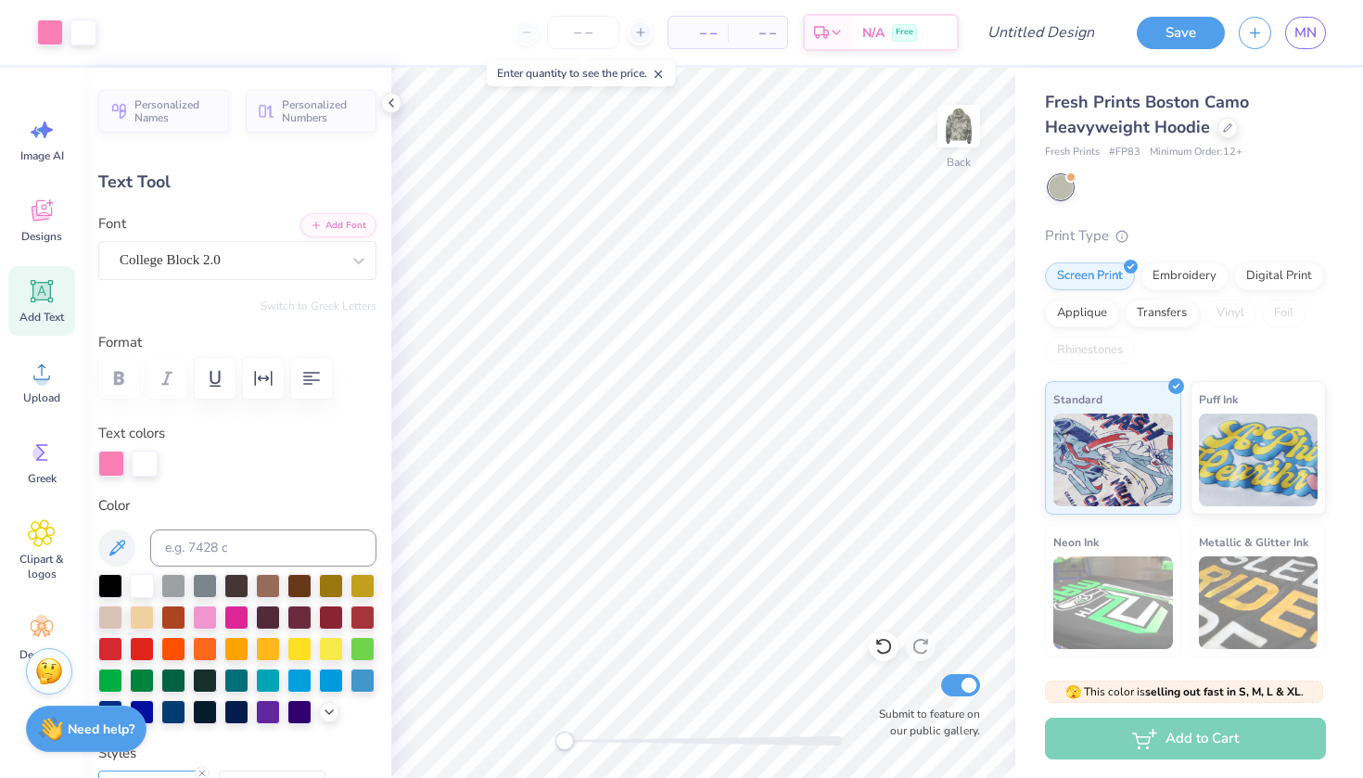
type input "3.29"
type input "11.46"
type input "3.19"
type input "5.48"
type input "0.98"
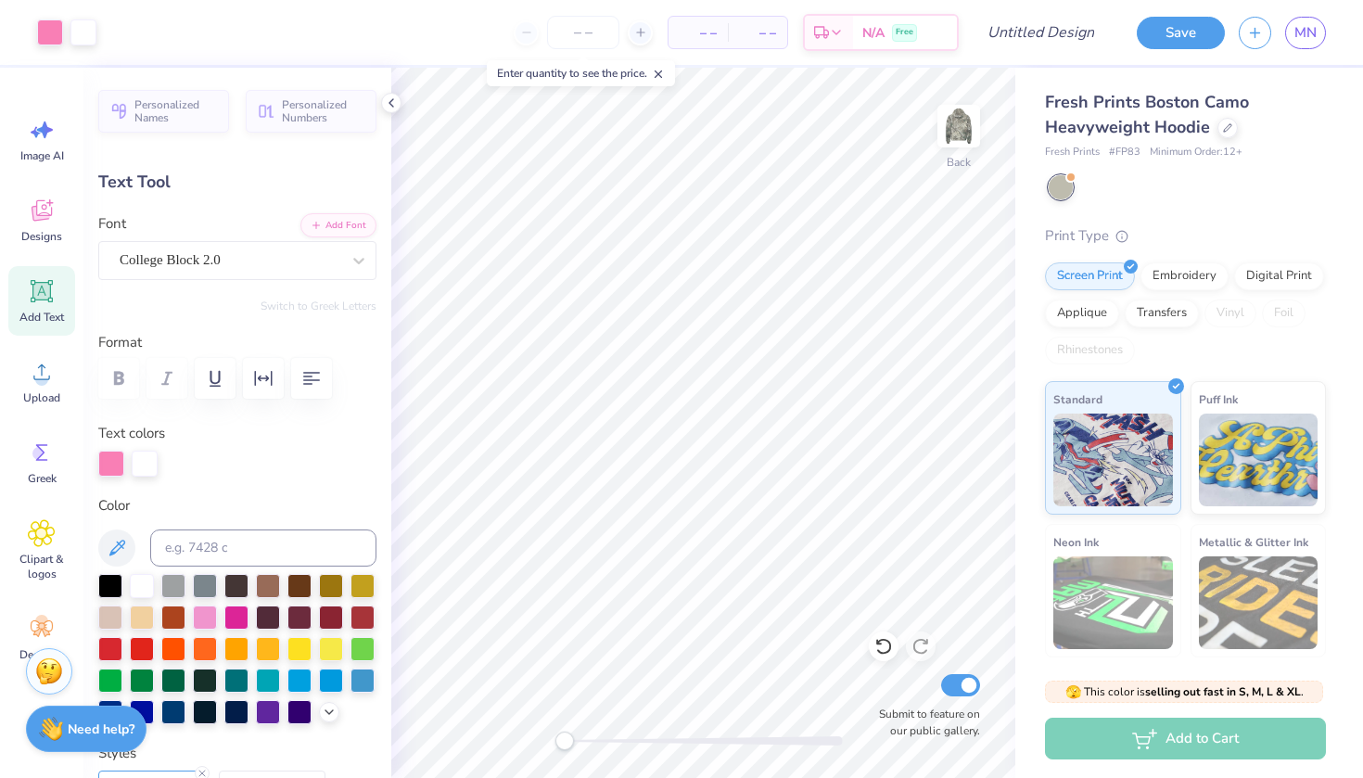
type input "6.43"
type textarea "est 1873"
type input "11.46"
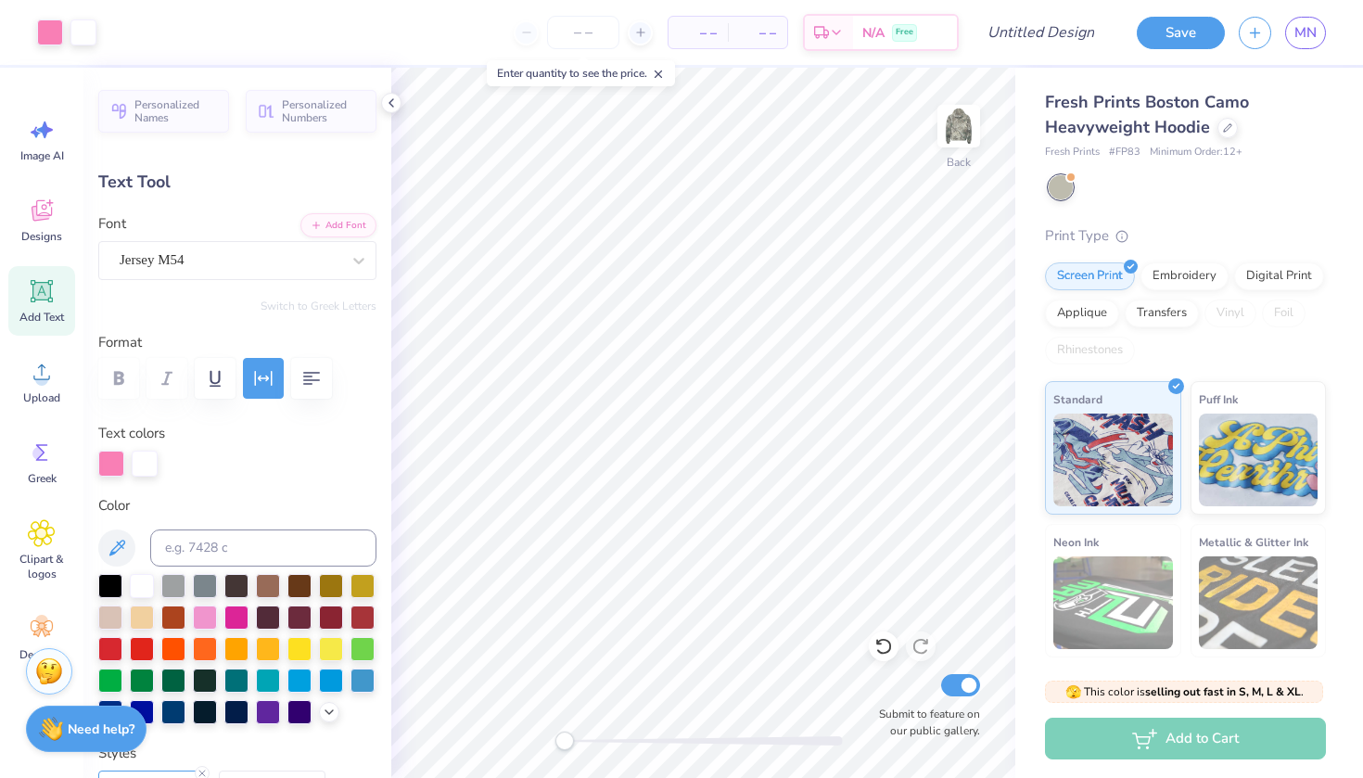
type input "3.19"
type input "3.00"
click at [330, 275] on div "College Block 2.0" at bounding box center [237, 260] width 278 height 39
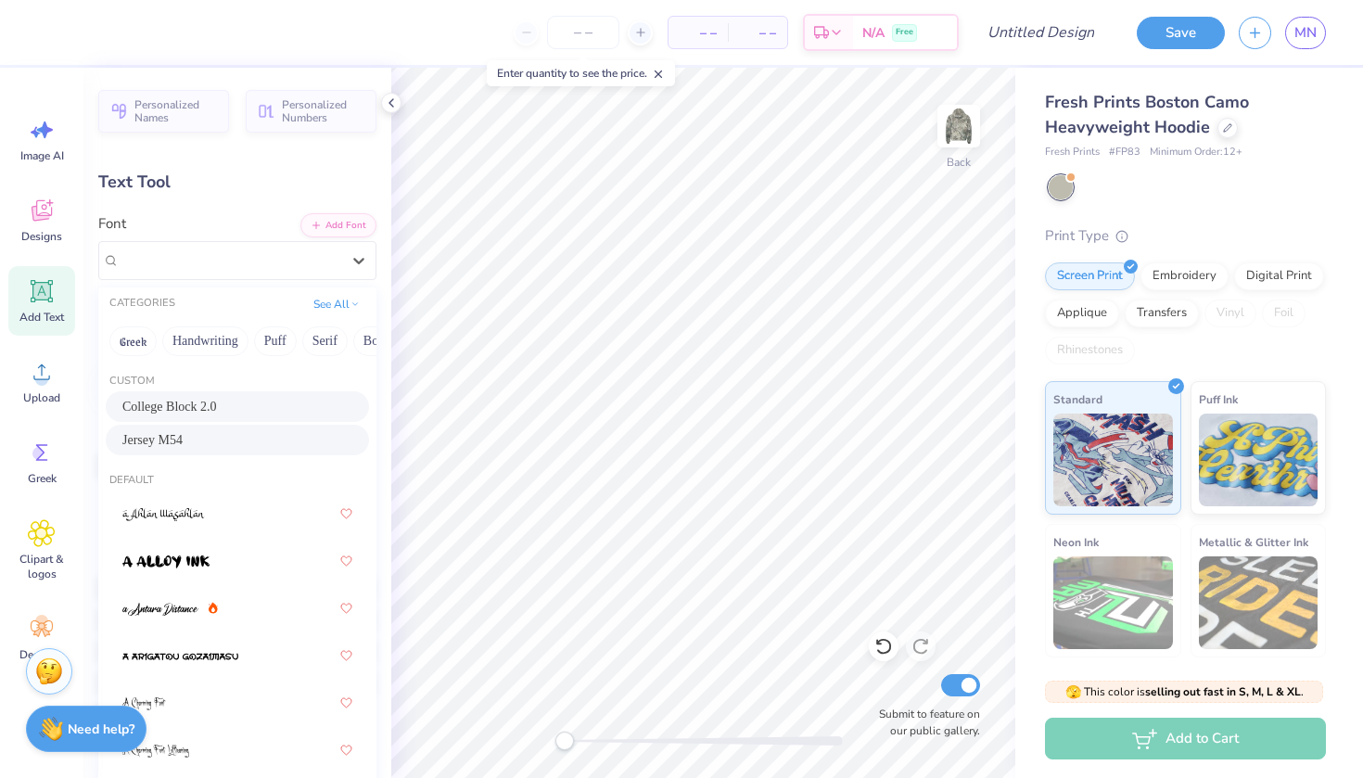
click at [238, 450] on div "Jersey M54" at bounding box center [237, 439] width 230 height 19
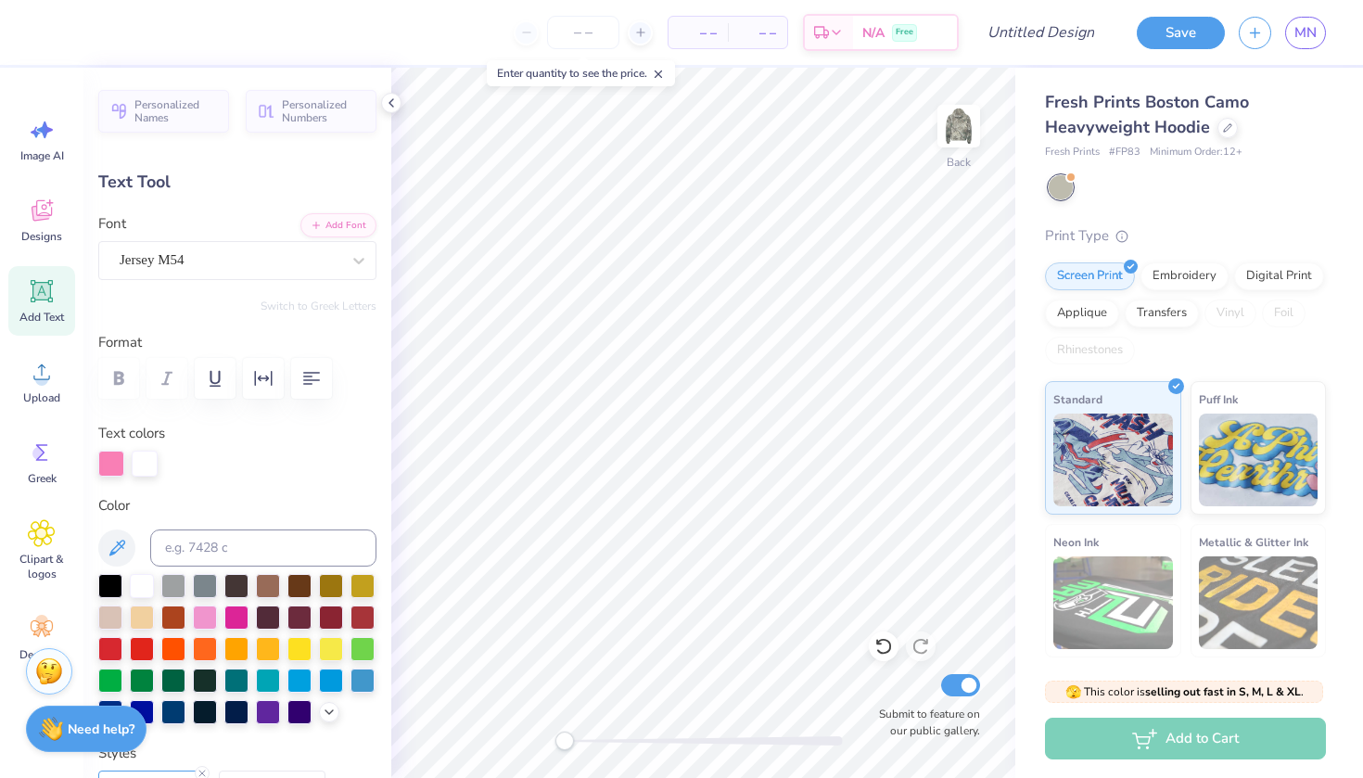
type input "10.36"
type input "2.82"
type input "3.20"
type input "11.88"
type input "3.23"
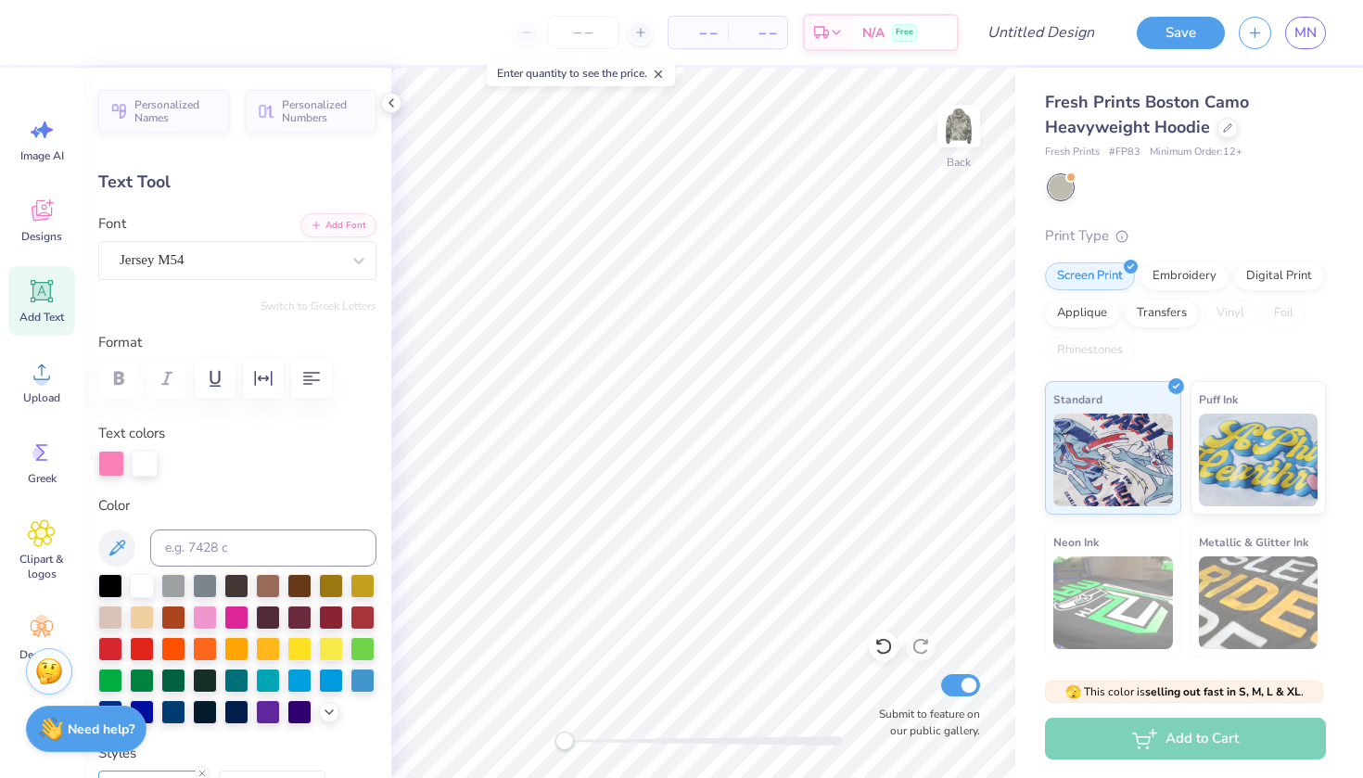
type input "2.78"
type input "12.45"
type input "3.39"
type input "2.84"
type input "13.30"
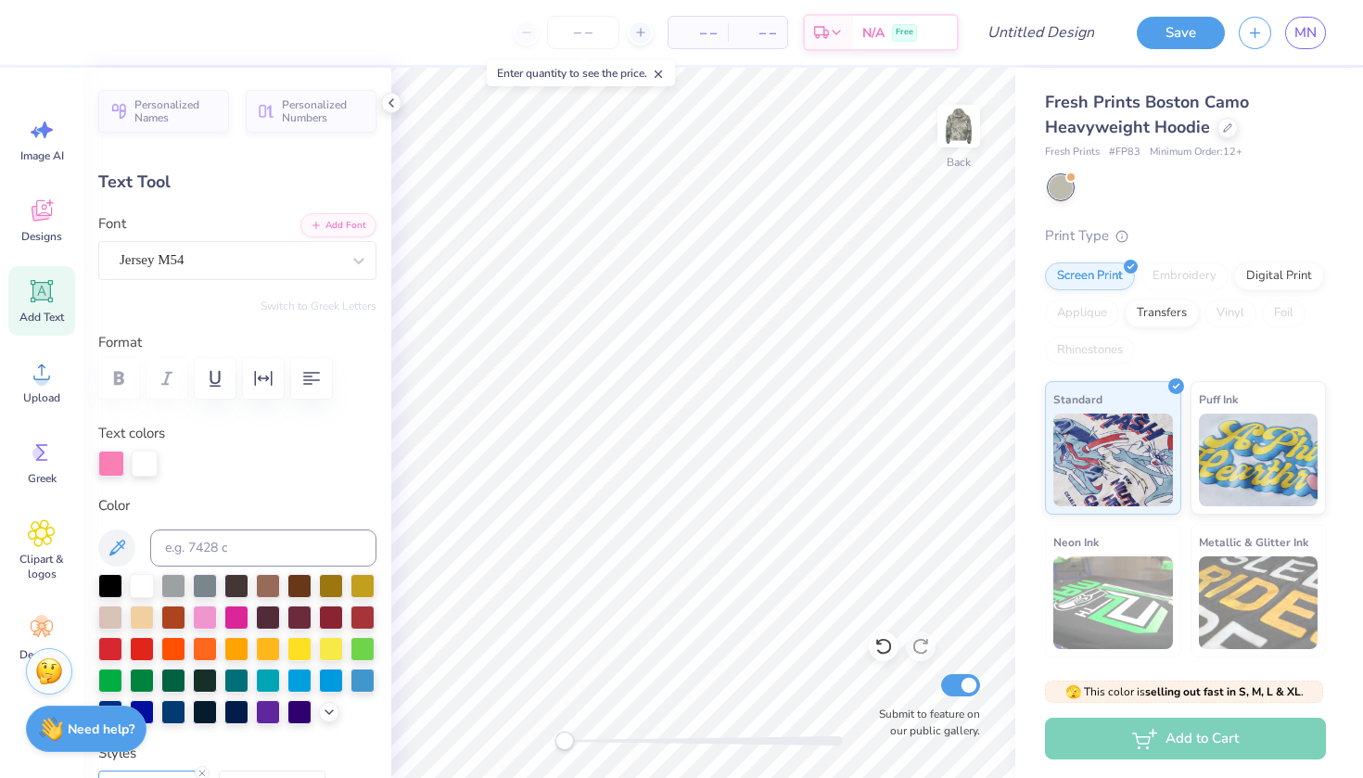
type input "3.62"
type input "2.62"
click at [212, 611] on div at bounding box center [205, 616] width 24 height 24
click at [211, 609] on div at bounding box center [205, 616] width 24 height 24
type input "5.48"
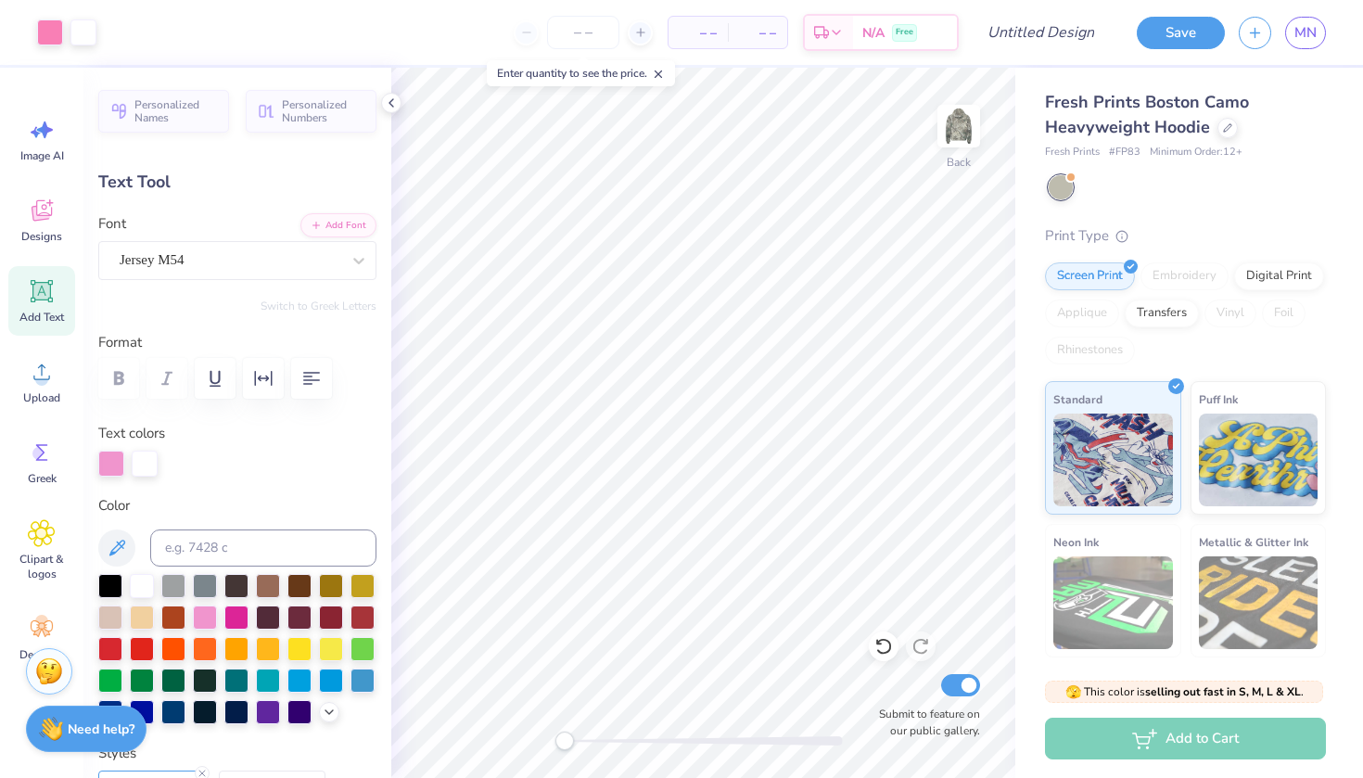
type input "0.98"
type input "6.37"
click at [202, 618] on div at bounding box center [205, 616] width 24 height 24
click at [206, 612] on div at bounding box center [205, 616] width 24 height 24
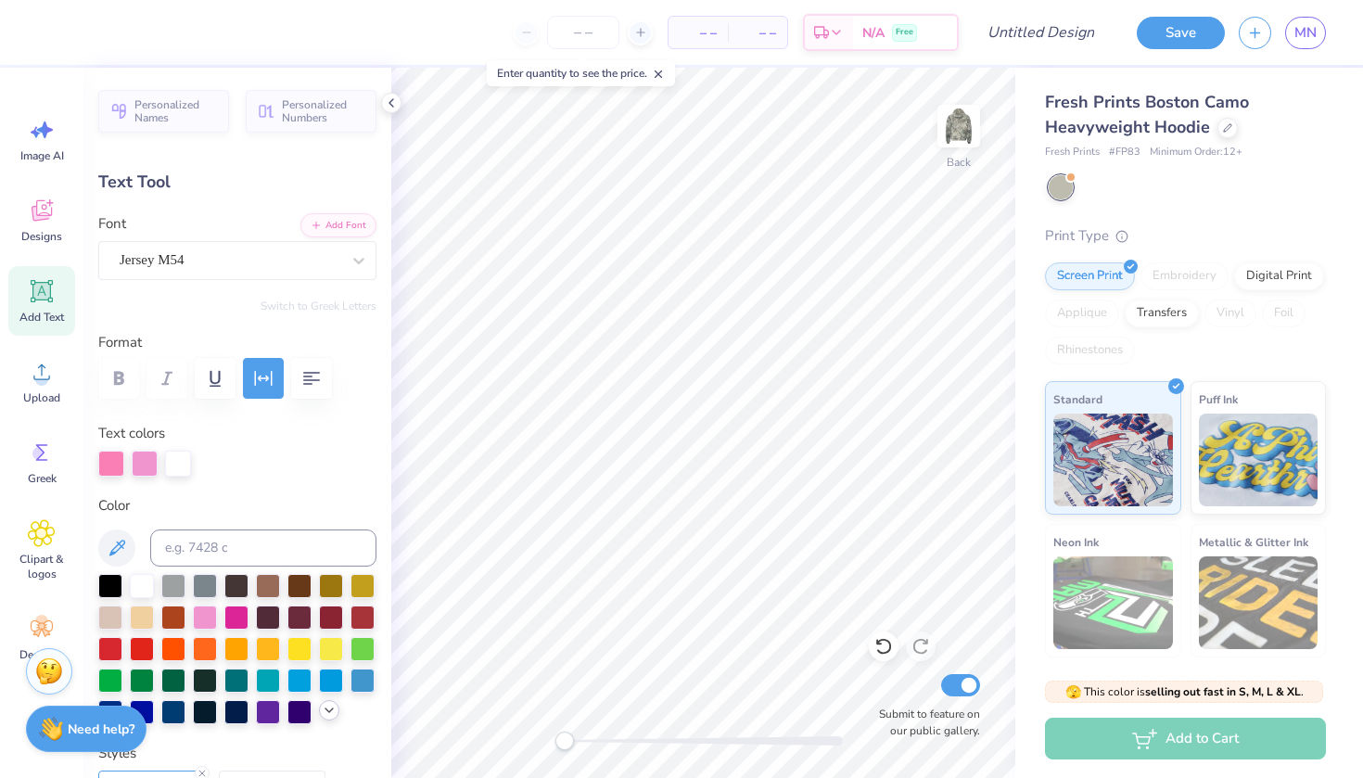
click at [328, 711] on icon at bounding box center [329, 710] width 15 height 15
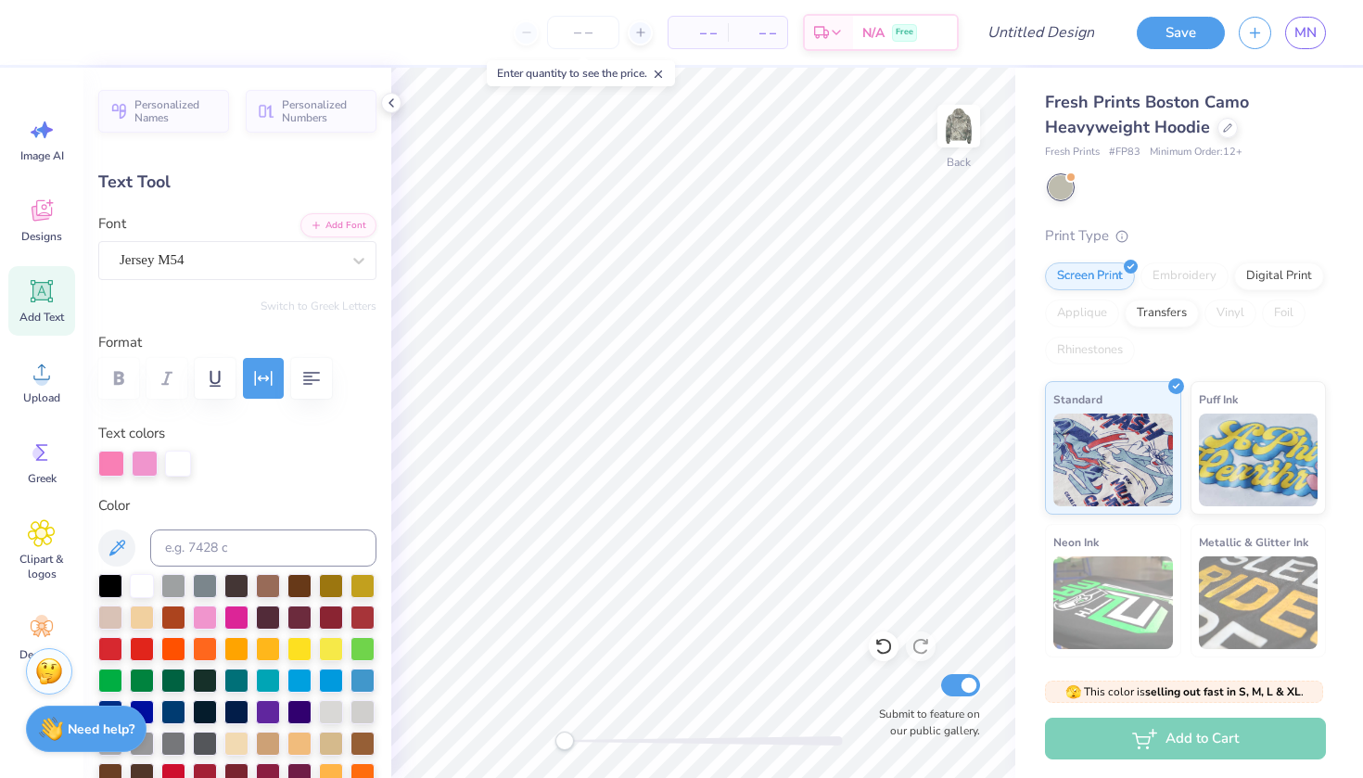
scroll to position [0, 0]
type input "13.30"
type input "3.62"
type input "3.00"
click at [178, 461] on div at bounding box center [178, 462] width 26 height 26
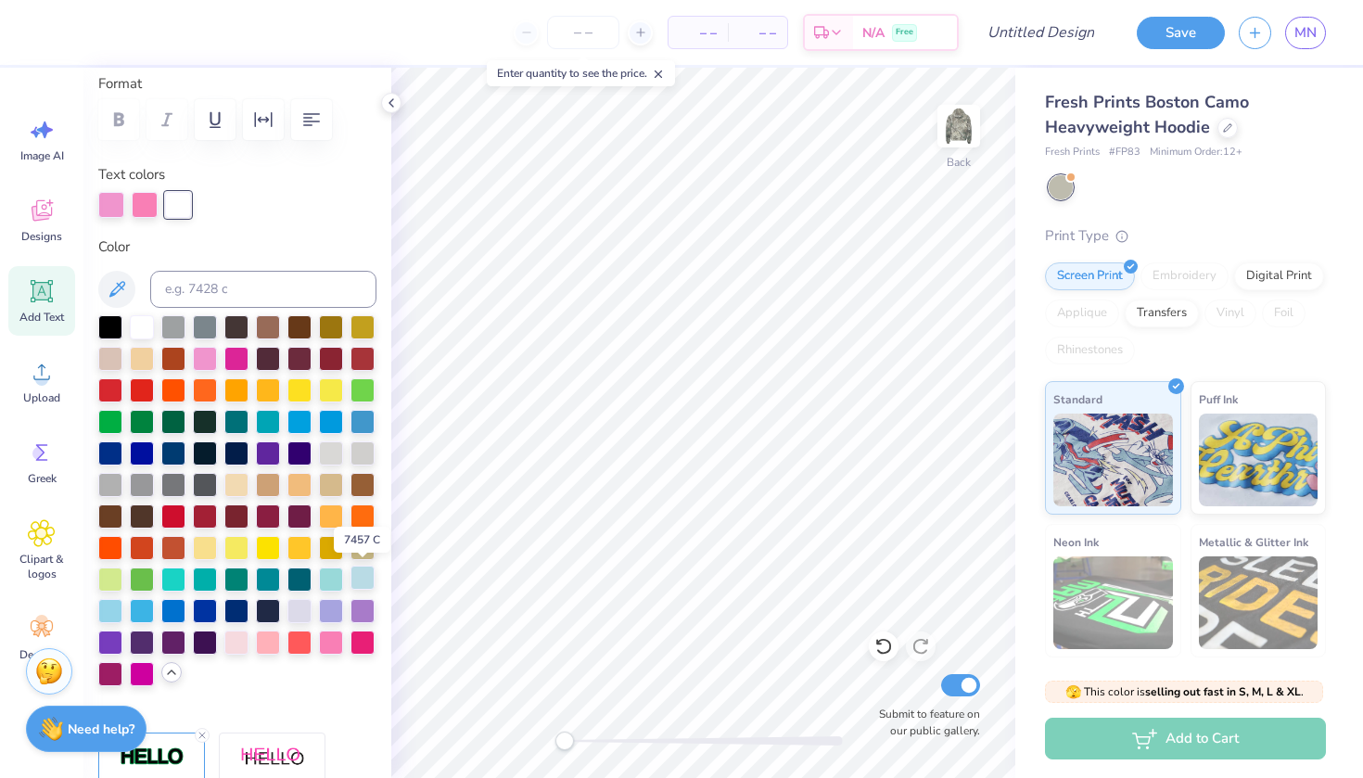
scroll to position [264, 0]
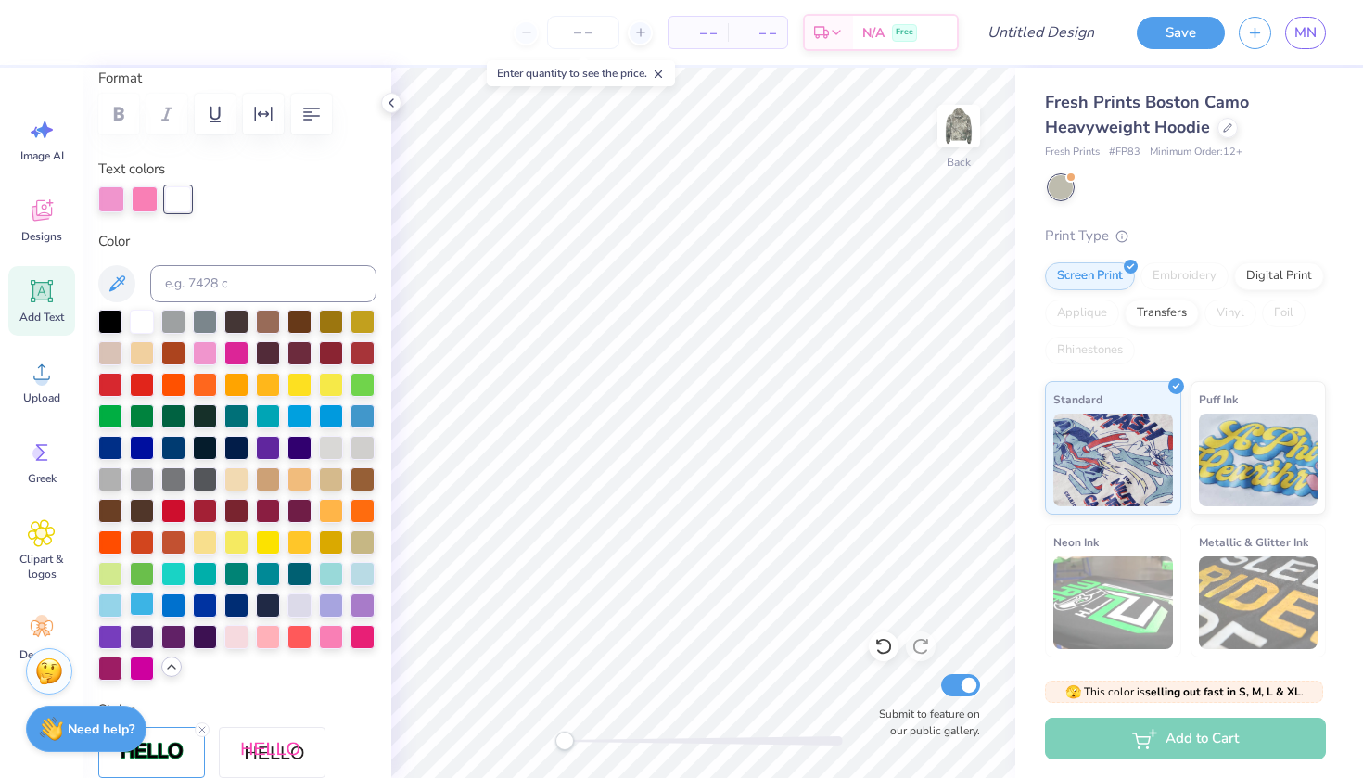
click at [147, 605] on div at bounding box center [142, 604] width 24 height 24
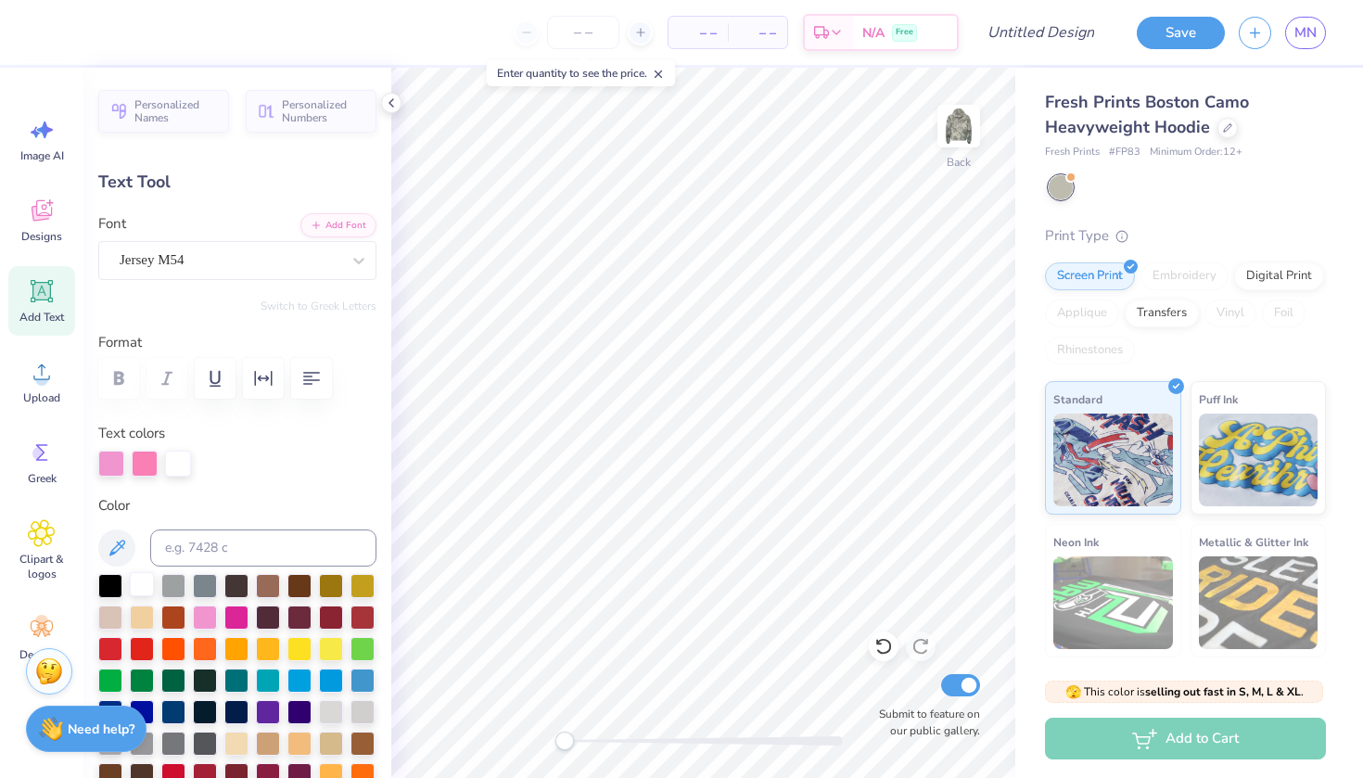
scroll to position [0, 0]
click at [137, 579] on div at bounding box center [142, 584] width 24 height 24
click at [105, 581] on div at bounding box center [110, 584] width 24 height 24
type input "5.48"
type input "0.98"
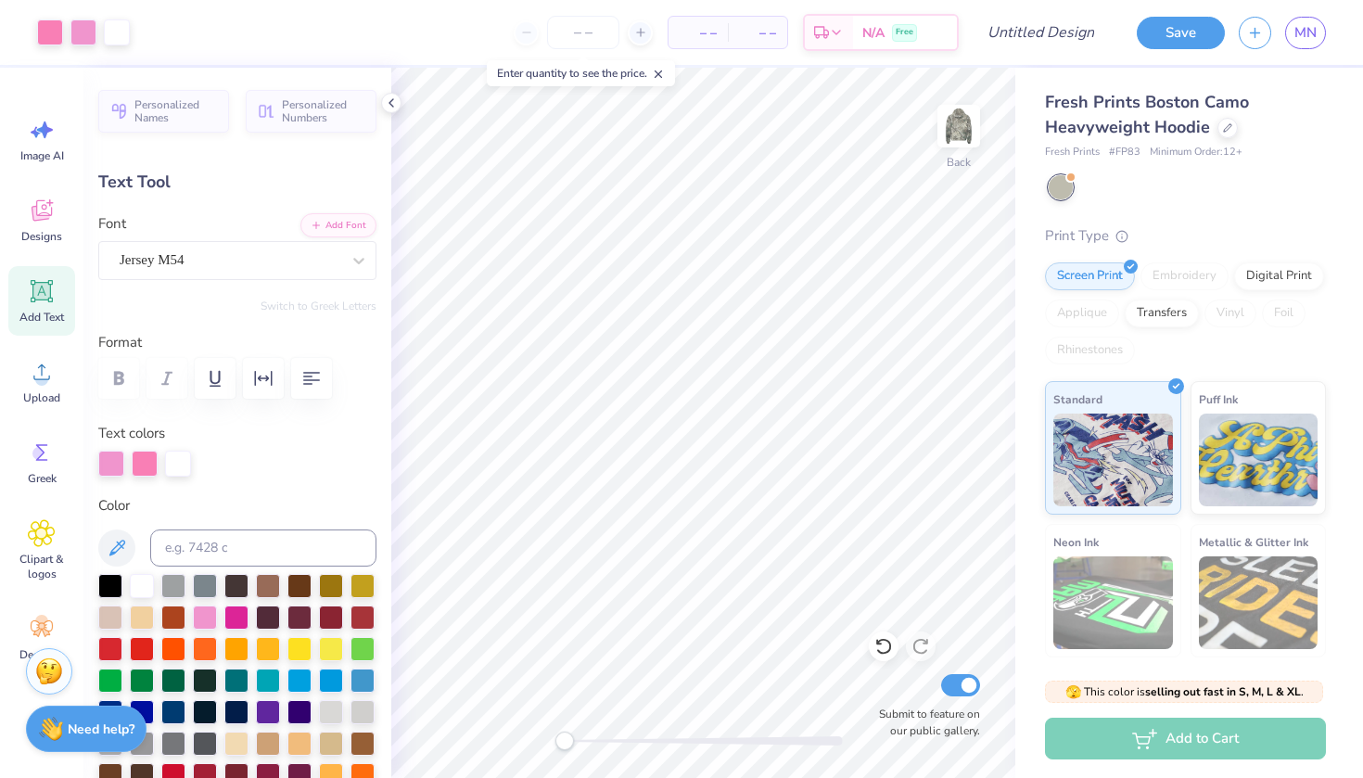
type input "6.38"
click at [106, 589] on div at bounding box center [110, 584] width 24 height 24
click at [202, 616] on div at bounding box center [205, 616] width 24 height 24
click at [181, 464] on div at bounding box center [178, 462] width 26 height 26
click at [111, 584] on div at bounding box center [110, 584] width 24 height 24
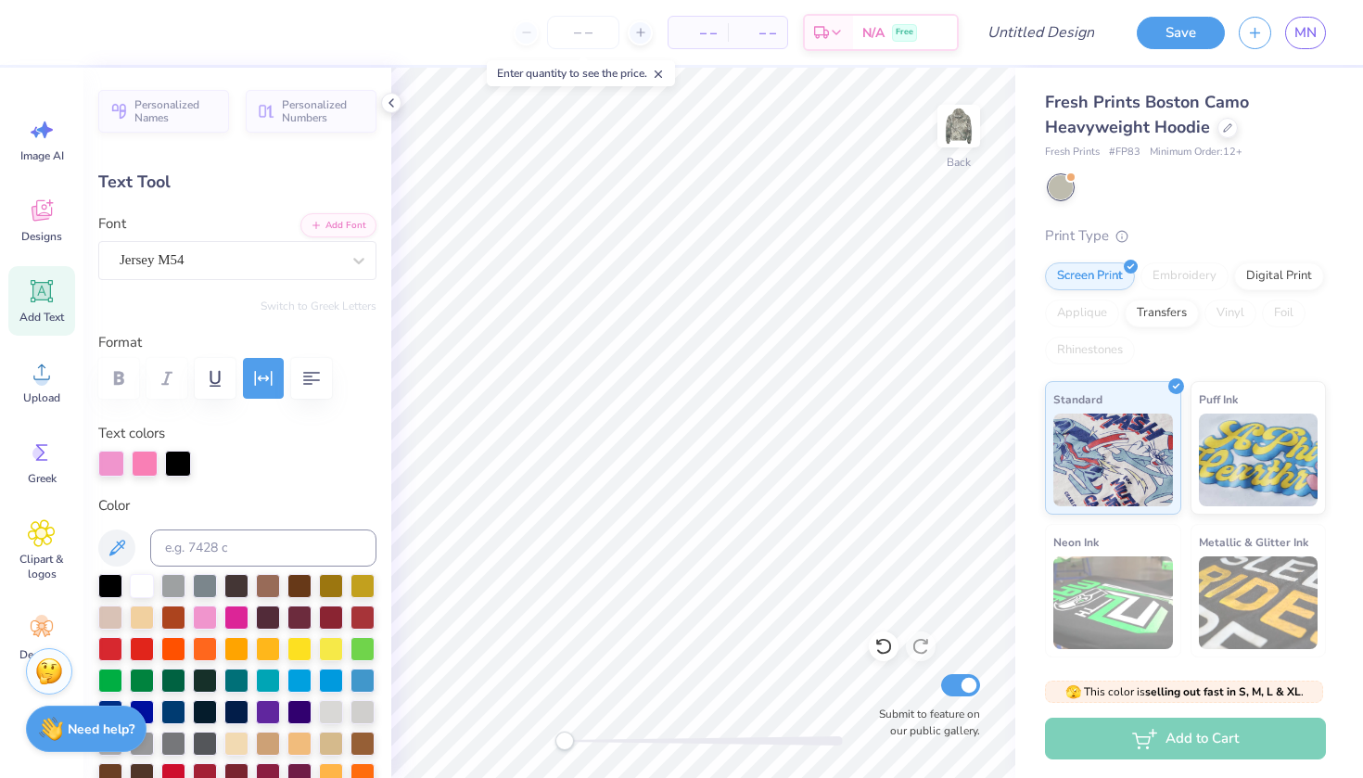
type input "5.95"
type input "1.07"
type input "6.29"
type input "13.30"
type input "3.62"
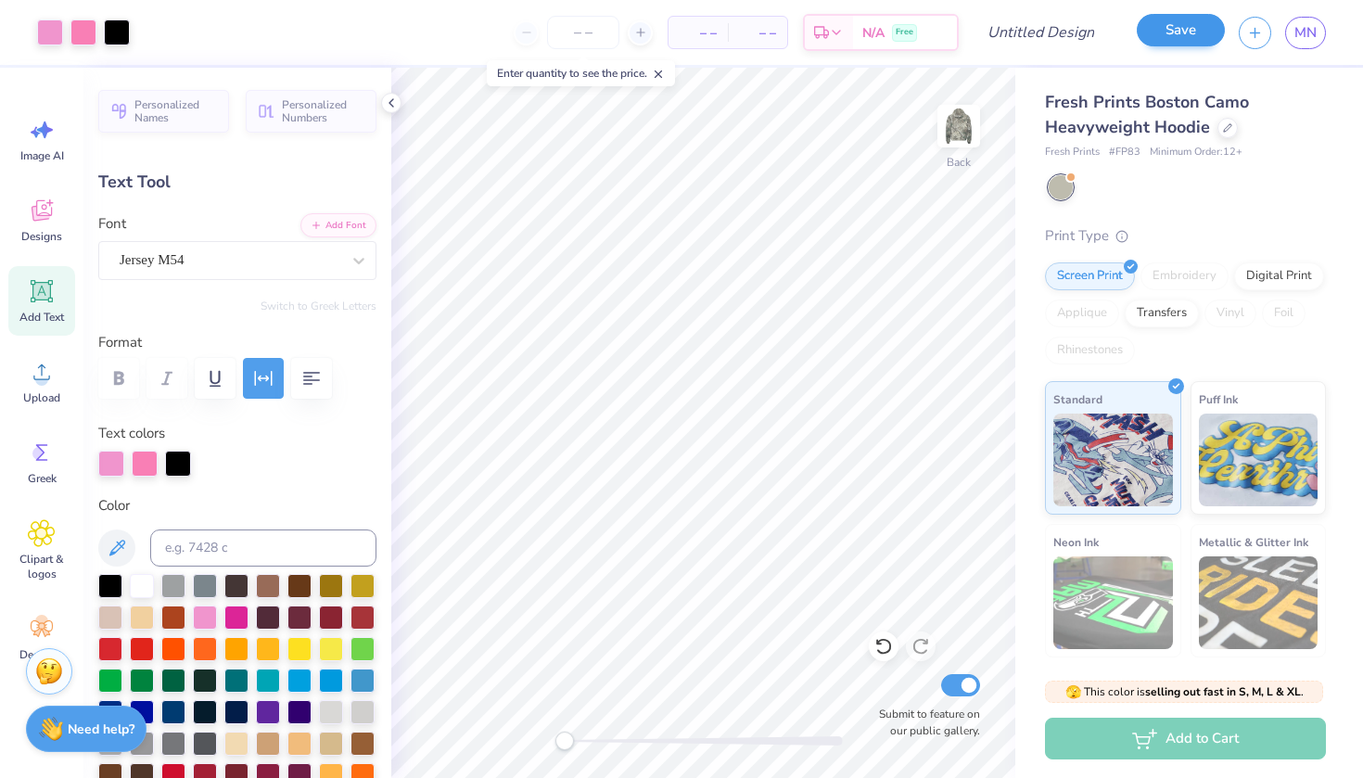
type input "3.00"
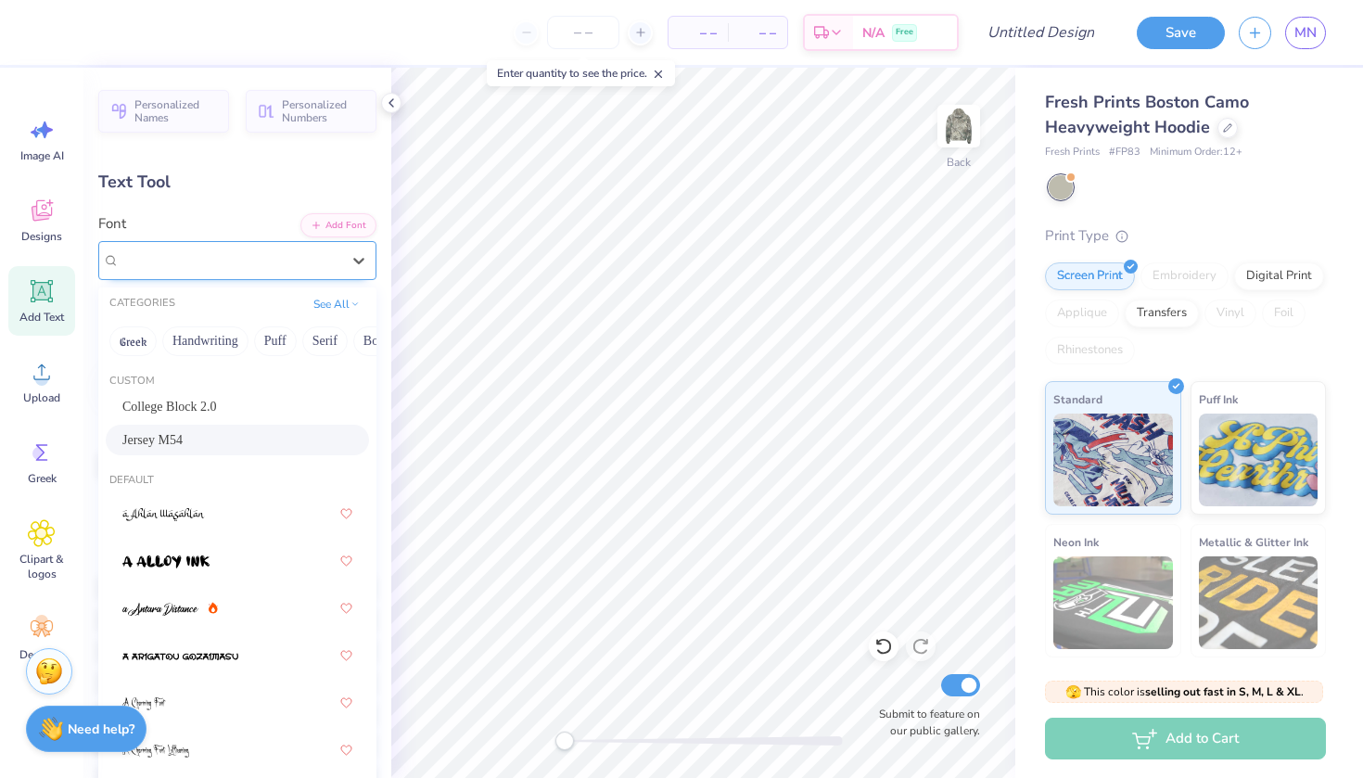
click at [275, 249] on div at bounding box center [230, 260] width 221 height 25
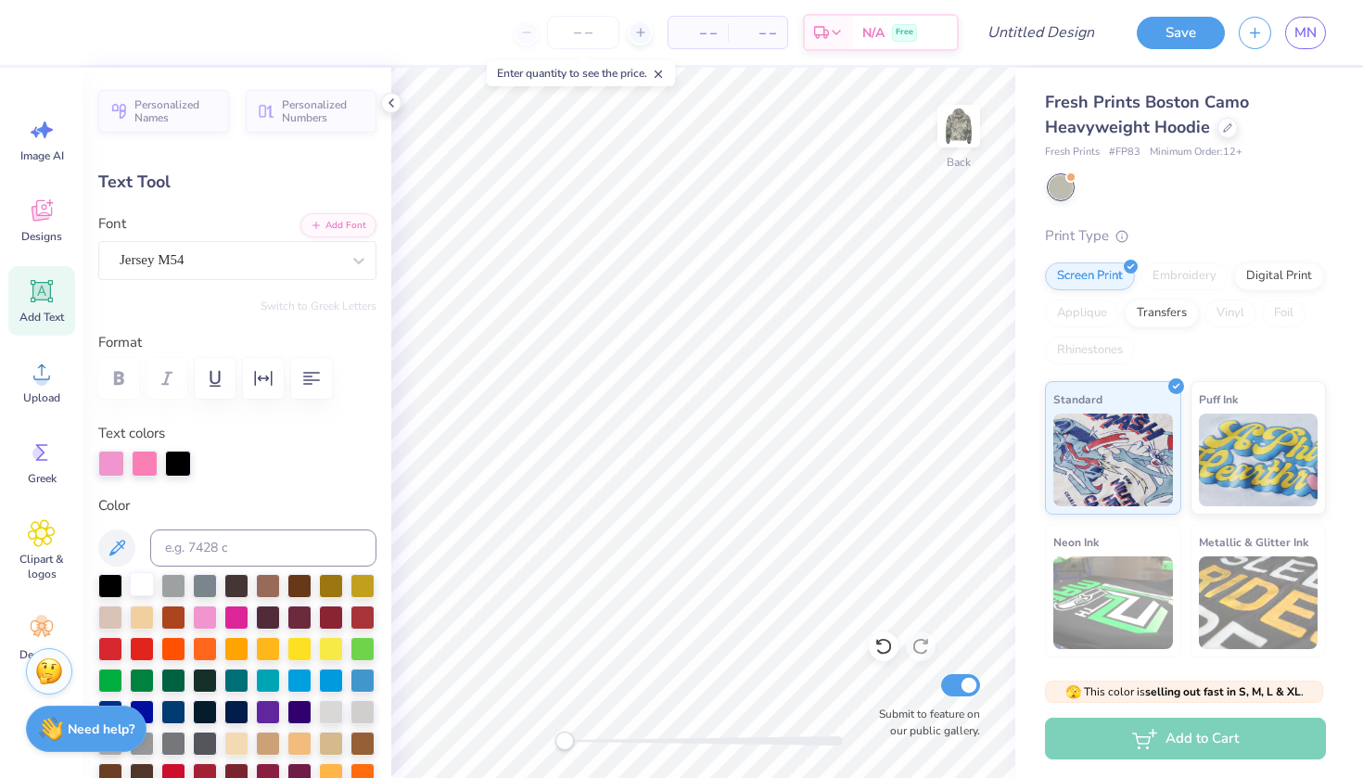
click at [148, 584] on div at bounding box center [142, 584] width 24 height 24
click at [201, 619] on div at bounding box center [205, 616] width 24 height 24
click at [150, 461] on div at bounding box center [145, 464] width 26 height 26
click at [141, 463] on div at bounding box center [145, 464] width 26 height 26
click at [137, 585] on div at bounding box center [142, 584] width 24 height 24
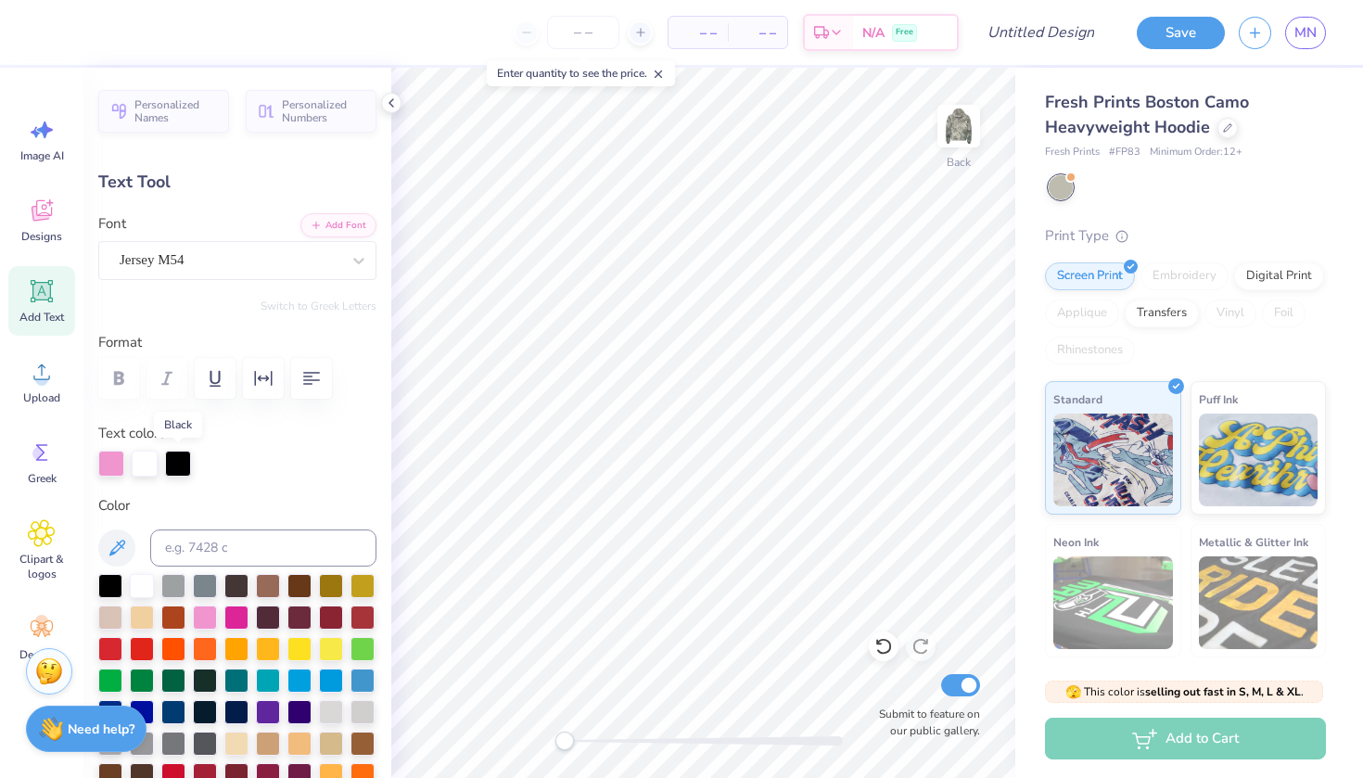
click at [176, 468] on div at bounding box center [178, 464] width 26 height 26
click at [206, 612] on div at bounding box center [205, 616] width 24 height 24
click at [139, 469] on div at bounding box center [145, 464] width 26 height 26
click at [132, 588] on div at bounding box center [142, 584] width 24 height 24
click at [108, 464] on div at bounding box center [111, 464] width 26 height 26
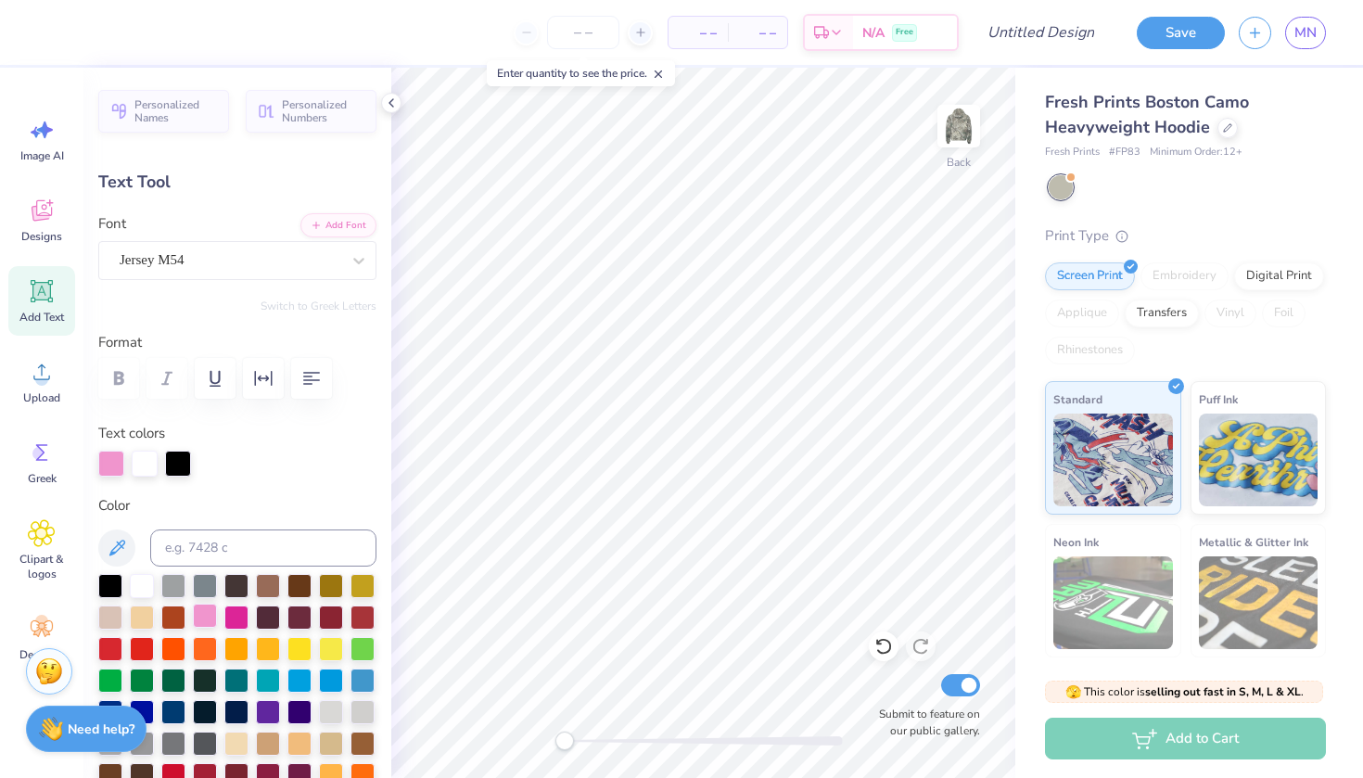
click at [211, 608] on div at bounding box center [205, 616] width 24 height 24
click at [145, 584] on div at bounding box center [142, 584] width 24 height 24
click at [144, 461] on div at bounding box center [145, 464] width 26 height 26
click at [194, 616] on div at bounding box center [205, 616] width 24 height 24
click at [148, 460] on div at bounding box center [145, 464] width 26 height 26
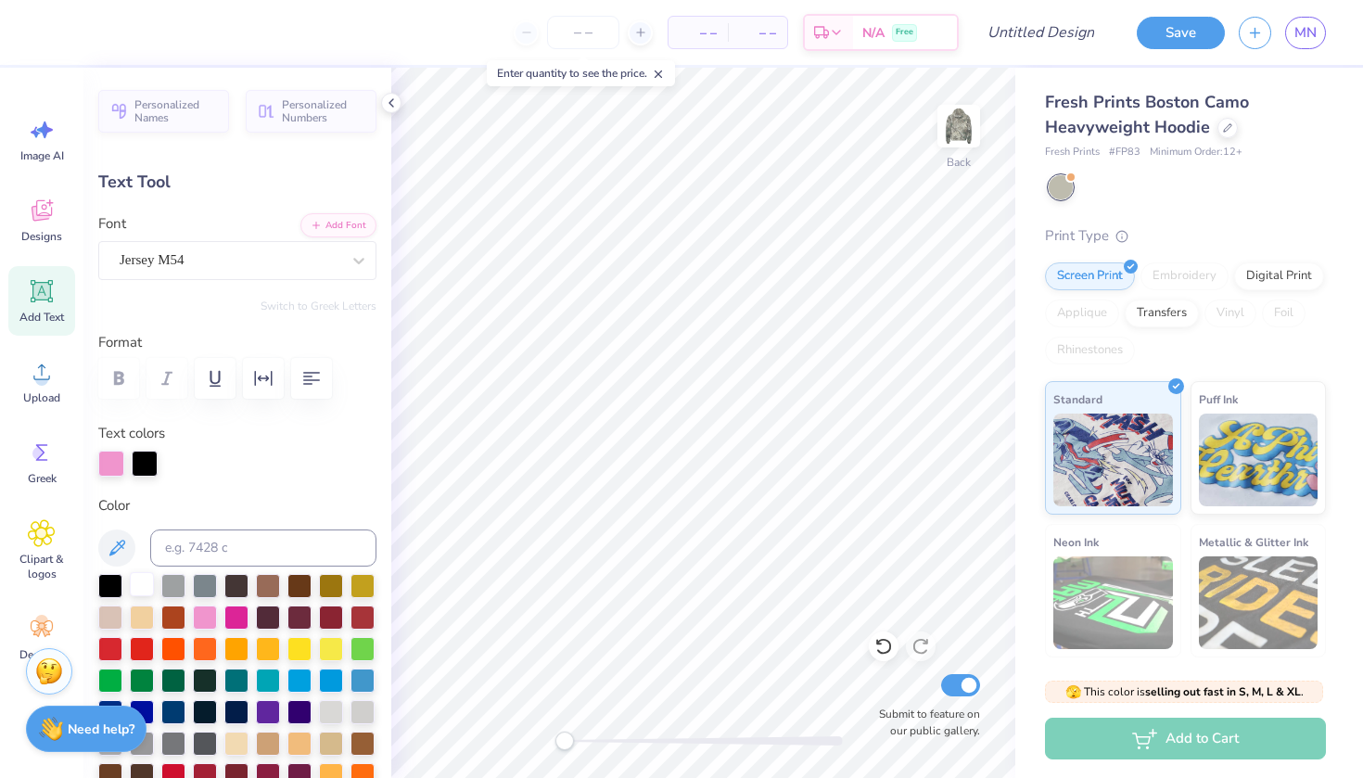
click at [141, 581] on div at bounding box center [142, 584] width 24 height 24
click at [208, 607] on div at bounding box center [205, 616] width 24 height 24
click at [144, 583] on div at bounding box center [142, 584] width 24 height 24
click at [211, 617] on div at bounding box center [205, 616] width 24 height 24
click at [287, 466] on div at bounding box center [237, 464] width 278 height 26
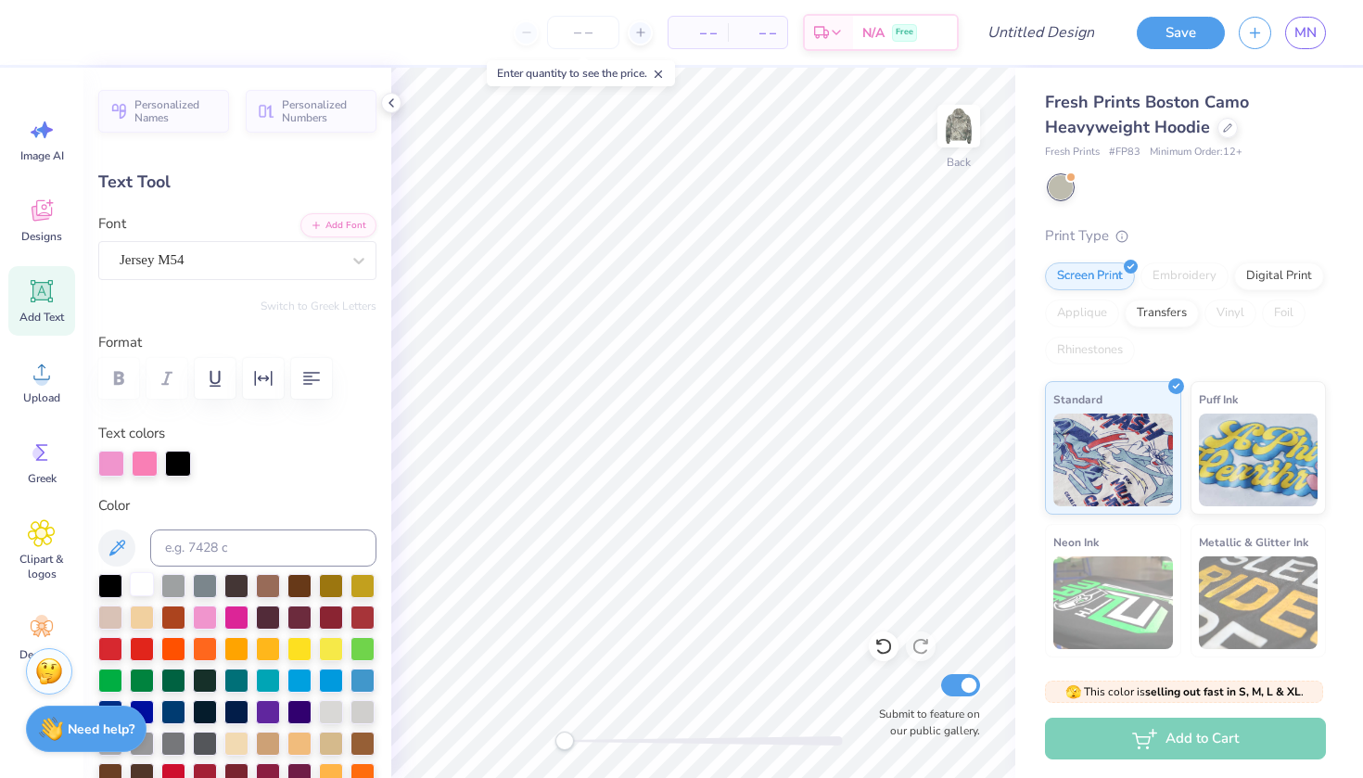
click at [143, 584] on div at bounding box center [142, 584] width 24 height 24
click at [184, 457] on div at bounding box center [178, 462] width 26 height 26
click at [147, 584] on div at bounding box center [142, 584] width 24 height 24
click at [101, 460] on div at bounding box center [111, 464] width 26 height 26
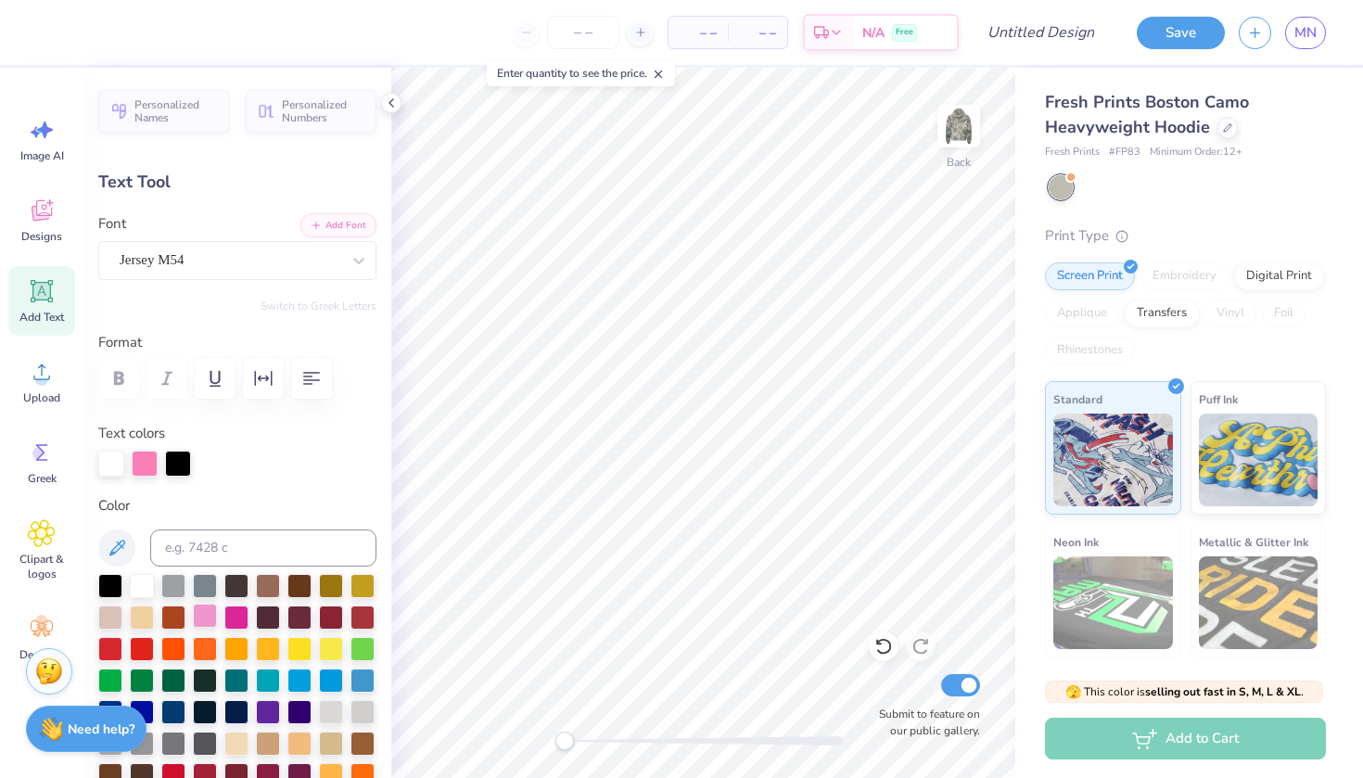
click at [203, 621] on div at bounding box center [205, 616] width 24 height 24
type input "5.95"
type input "1.07"
type input "6.38"
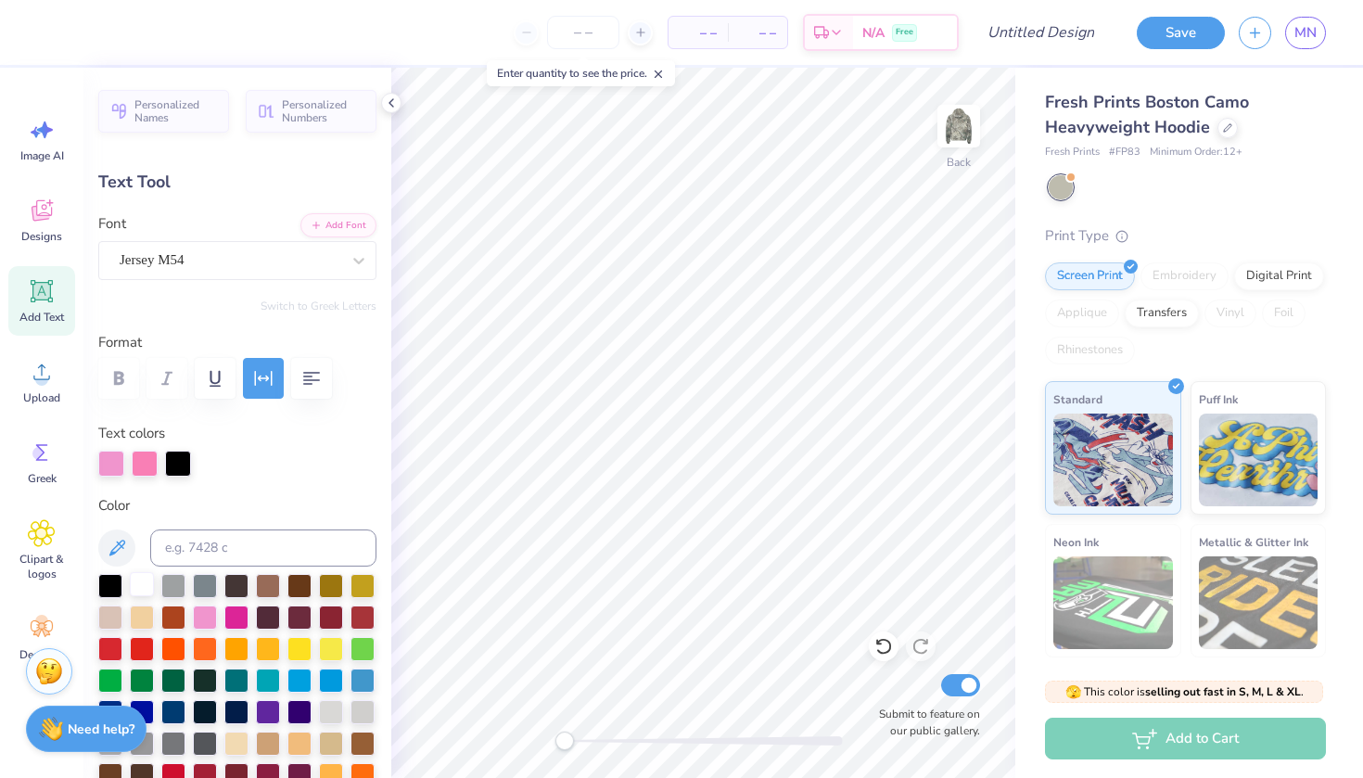
click at [139, 588] on div at bounding box center [142, 584] width 24 height 24
click at [205, 618] on div at bounding box center [205, 616] width 24 height 24
click at [147, 466] on div at bounding box center [145, 464] width 26 height 26
click at [135, 594] on div at bounding box center [142, 584] width 24 height 24
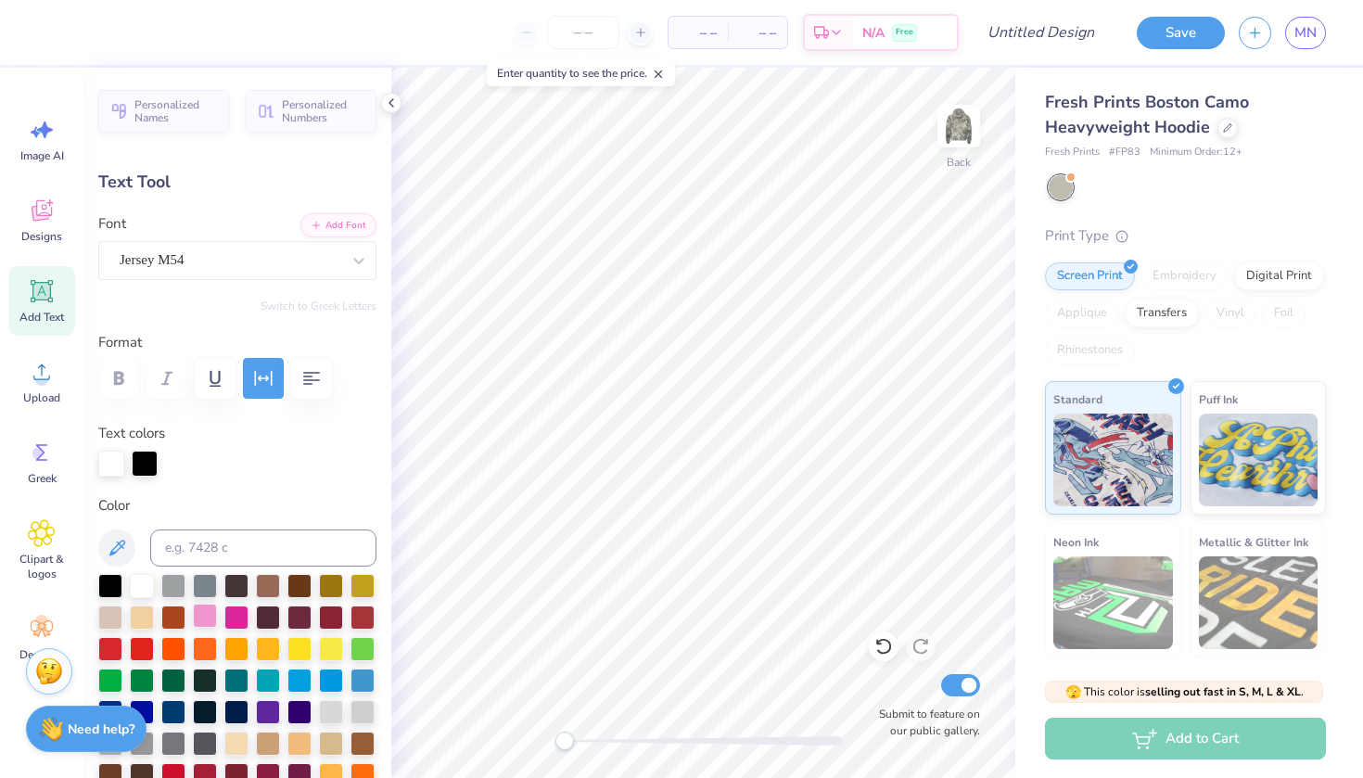
click at [203, 617] on div at bounding box center [205, 616] width 24 height 24
click at [141, 585] on div at bounding box center [142, 584] width 24 height 24
click at [205, 620] on div at bounding box center [205, 616] width 24 height 24
click at [135, 592] on div at bounding box center [142, 584] width 24 height 24
click at [177, 469] on div at bounding box center [178, 462] width 26 height 26
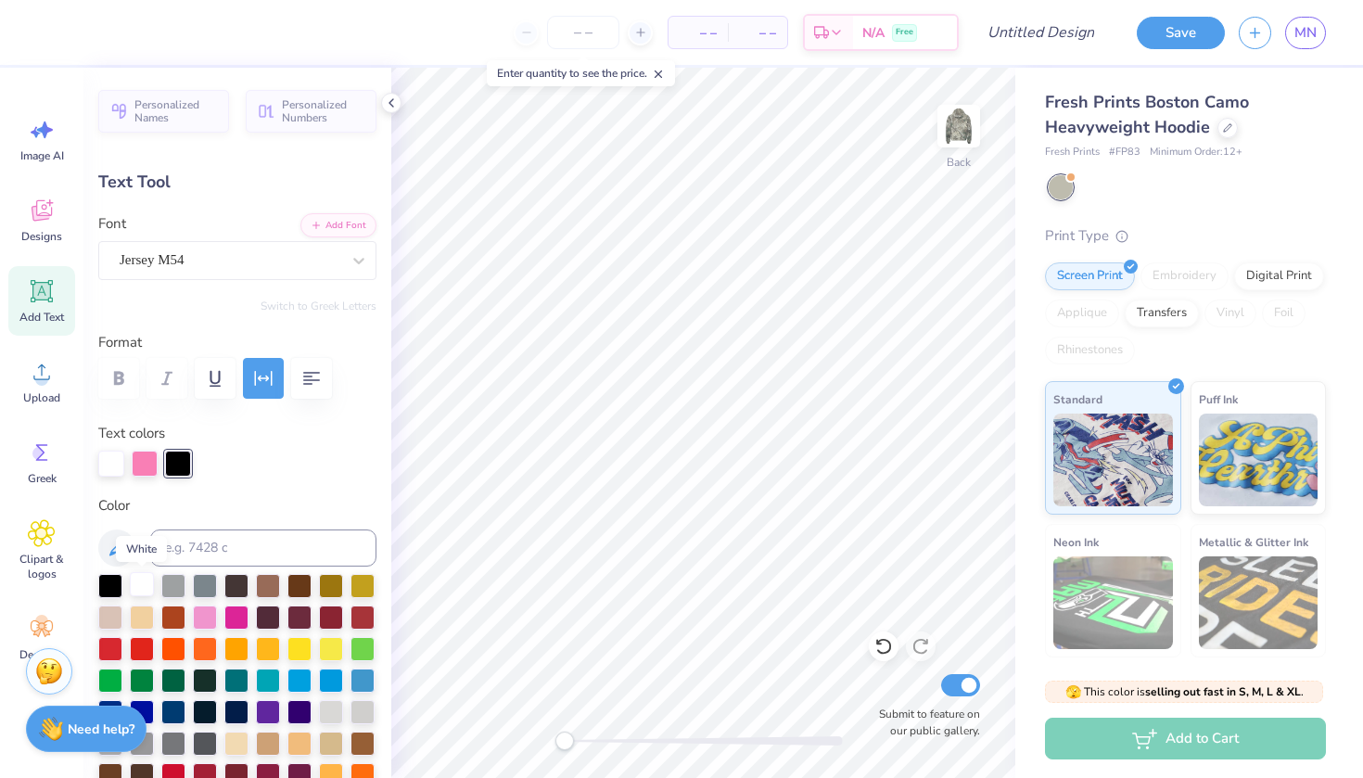
click at [144, 586] on div at bounding box center [142, 584] width 24 height 24
click at [209, 624] on div at bounding box center [205, 616] width 24 height 24
click at [137, 587] on div at bounding box center [142, 584] width 24 height 24
click at [211, 616] on div at bounding box center [205, 616] width 24 height 24
